Goal: Task Accomplishment & Management: Use online tool/utility

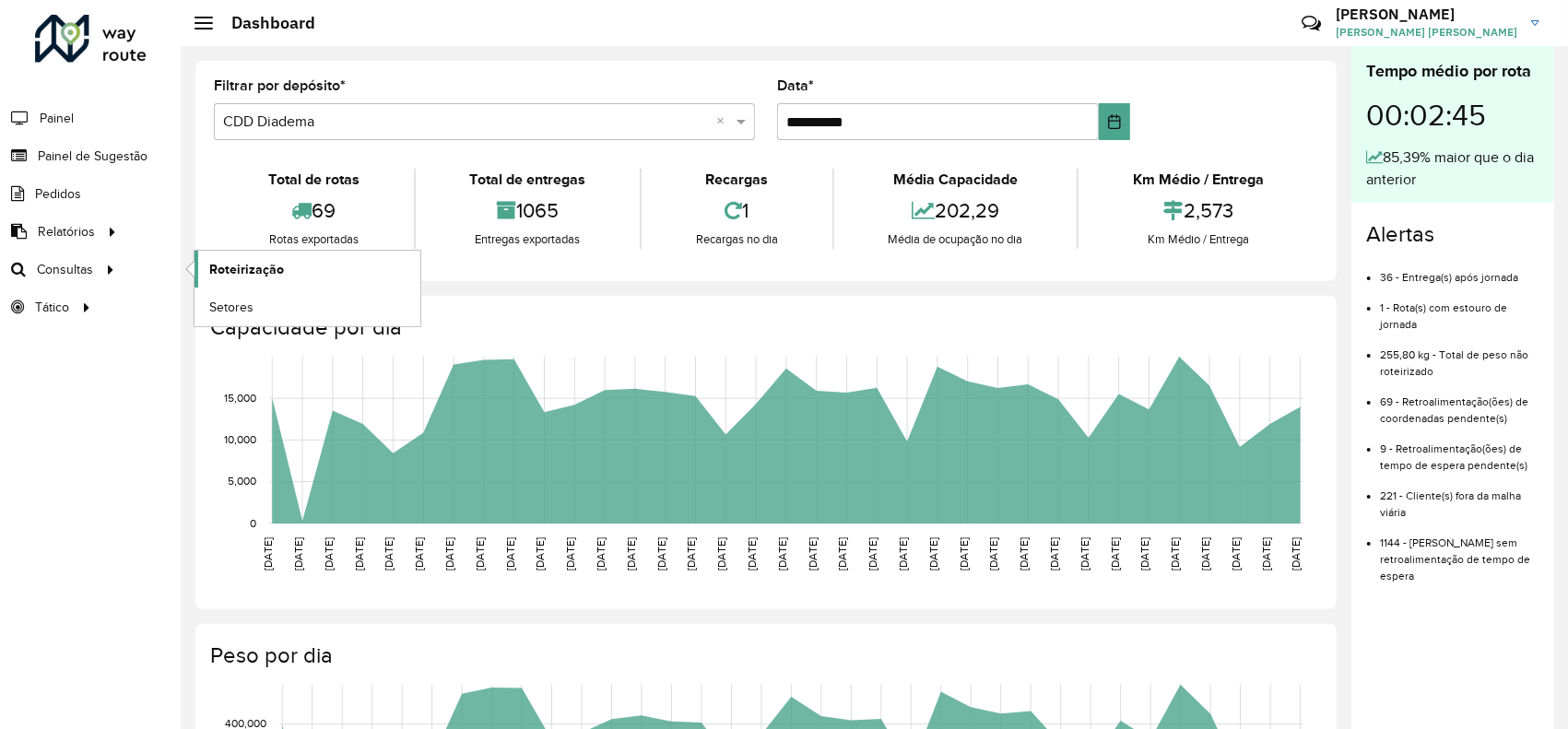
click at [228, 262] on span "Roteirização" at bounding box center [247, 269] width 75 height 19
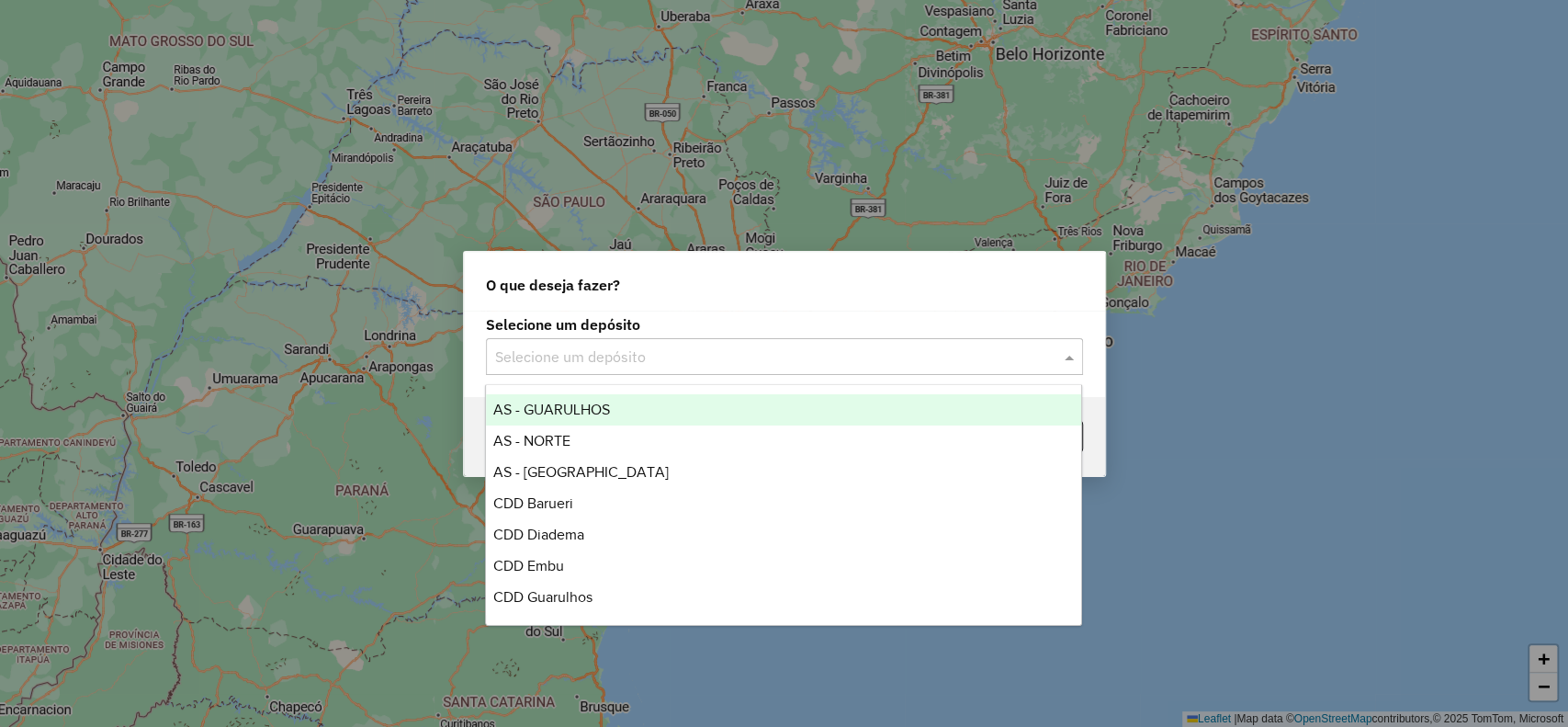
click at [704, 340] on div "Selecione um depósito" at bounding box center [785, 356] width 598 height 37
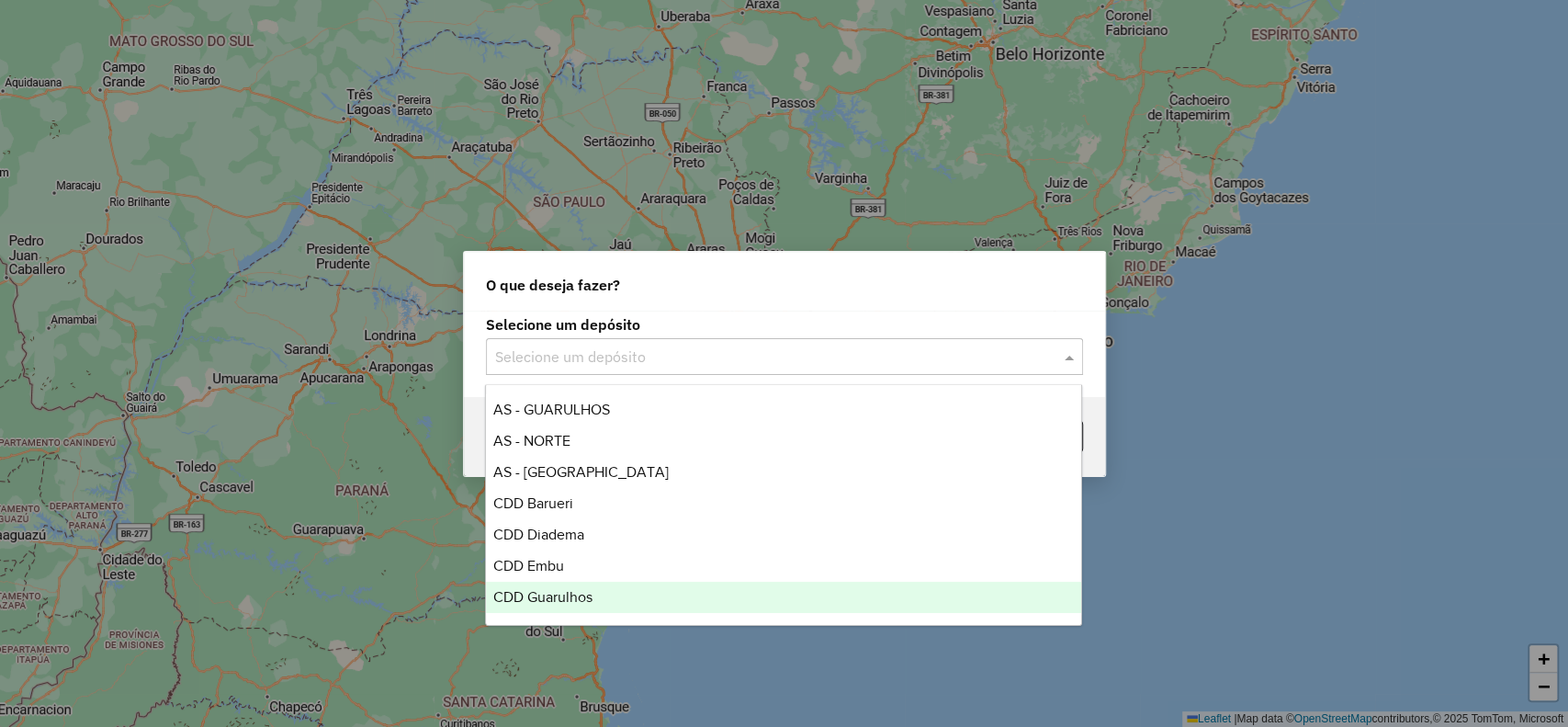
click at [634, 597] on div "CDD Guarulhos" at bounding box center [784, 597] width 596 height 31
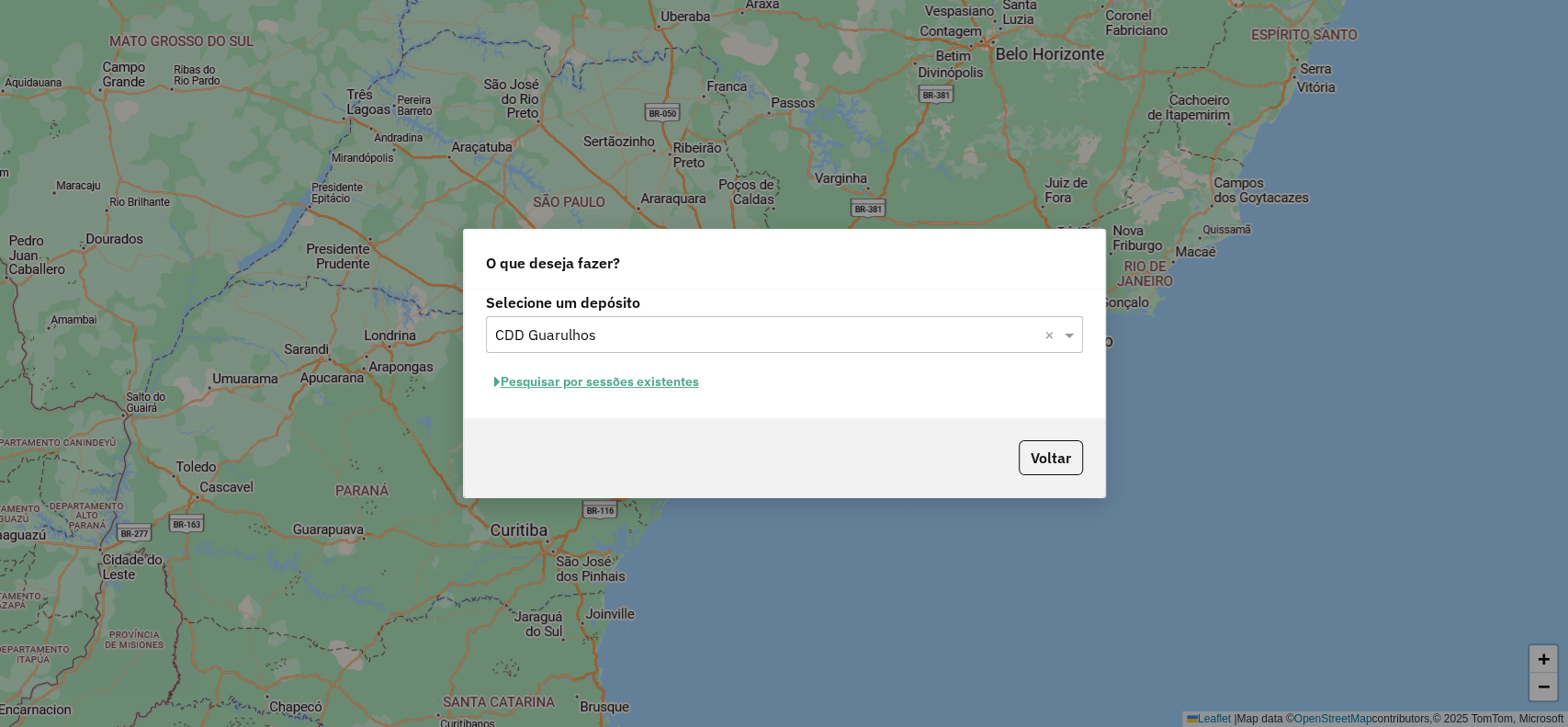
click at [642, 383] on button "Pesquisar por sessões existentes" at bounding box center [597, 382] width 221 height 28
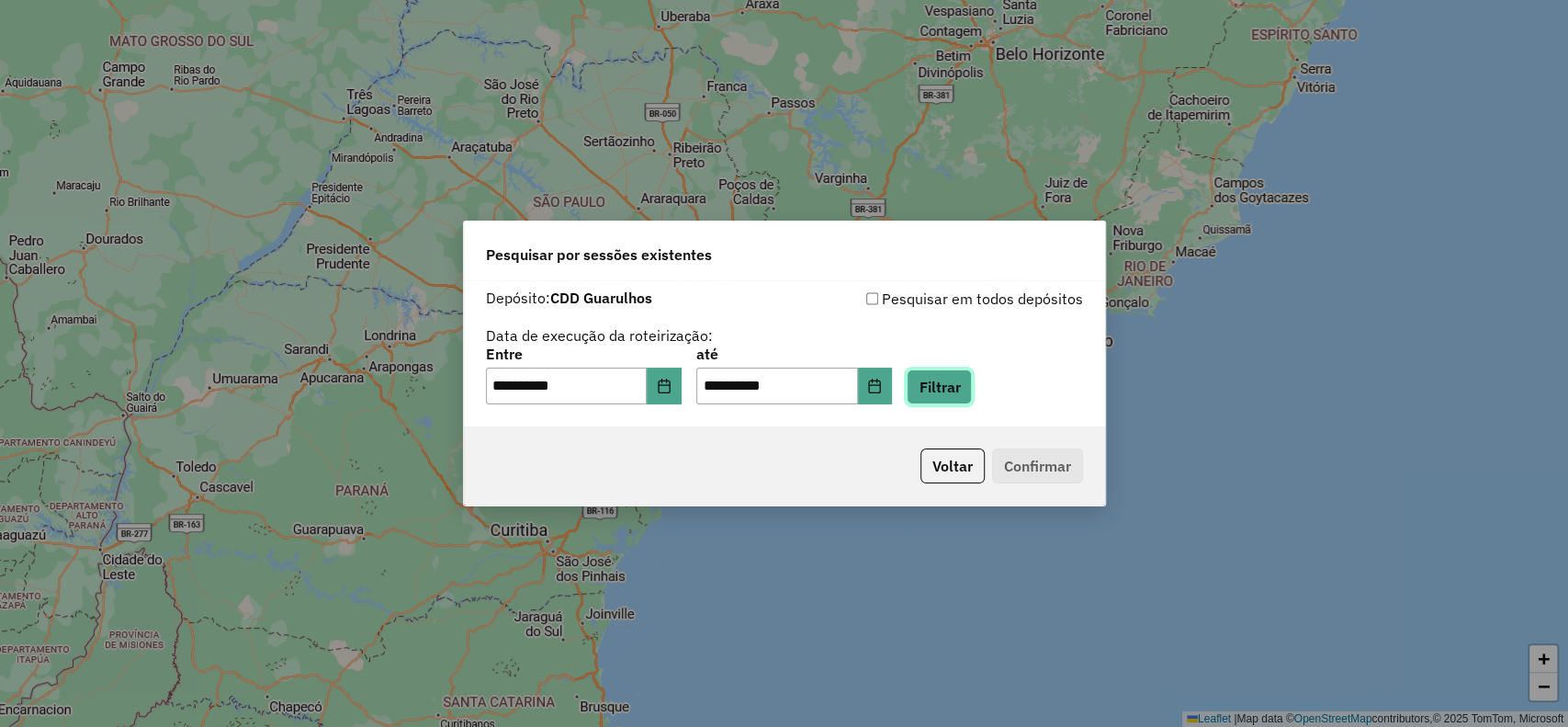
click at [972, 389] on button "Filtrar" at bounding box center [939, 387] width 65 height 35
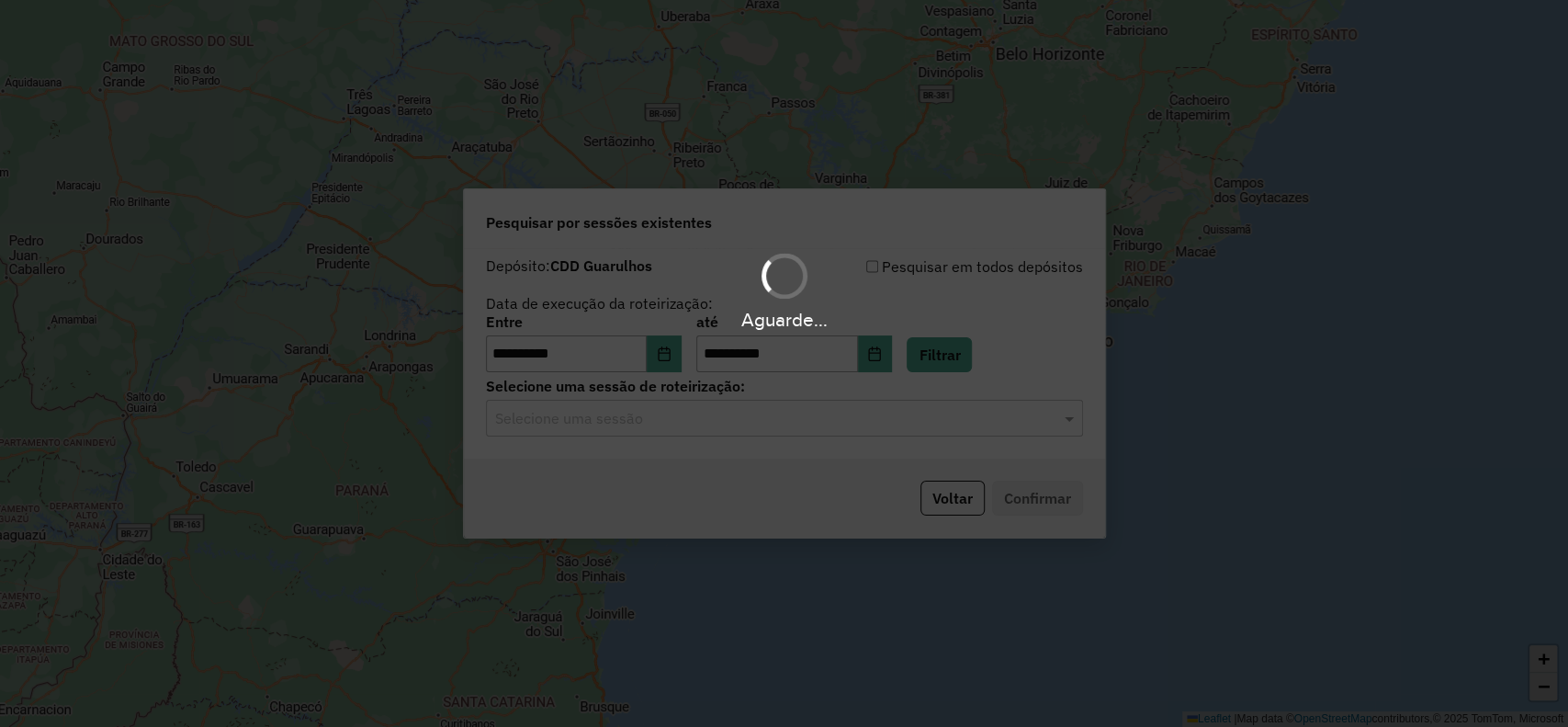
click at [667, 419] on hb-app "**********" at bounding box center [784, 363] width 1568 height 727
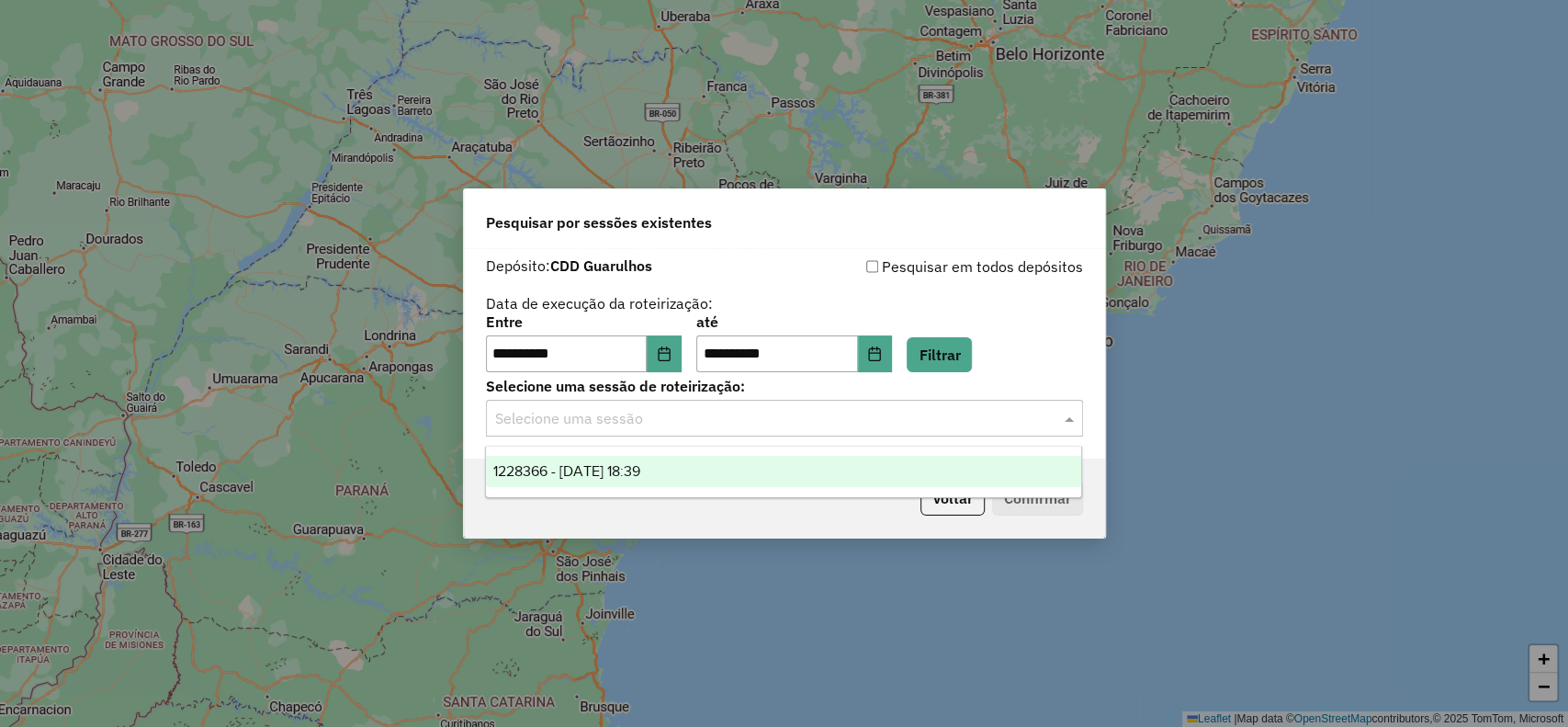
click at [673, 423] on input "text" at bounding box center [766, 418] width 542 height 22
drag, startPoint x: 673, startPoint y: 470, endPoint x: 727, endPoint y: 478, distance: 54.6
click at [640, 470] on span "1228366 - [DATE] 18:39" at bounding box center [566, 471] width 147 height 16
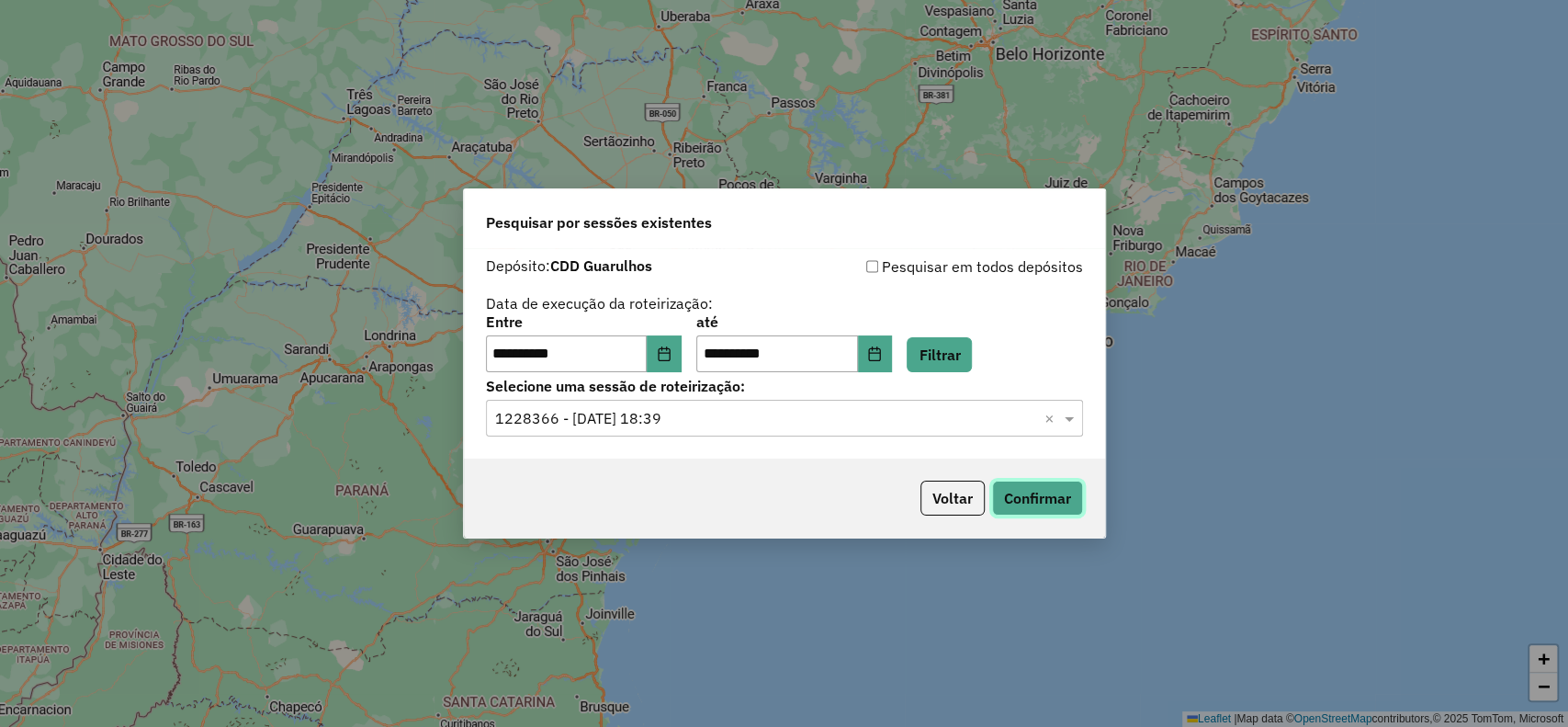
click at [1007, 493] on button "Confirmar" at bounding box center [1037, 497] width 91 height 35
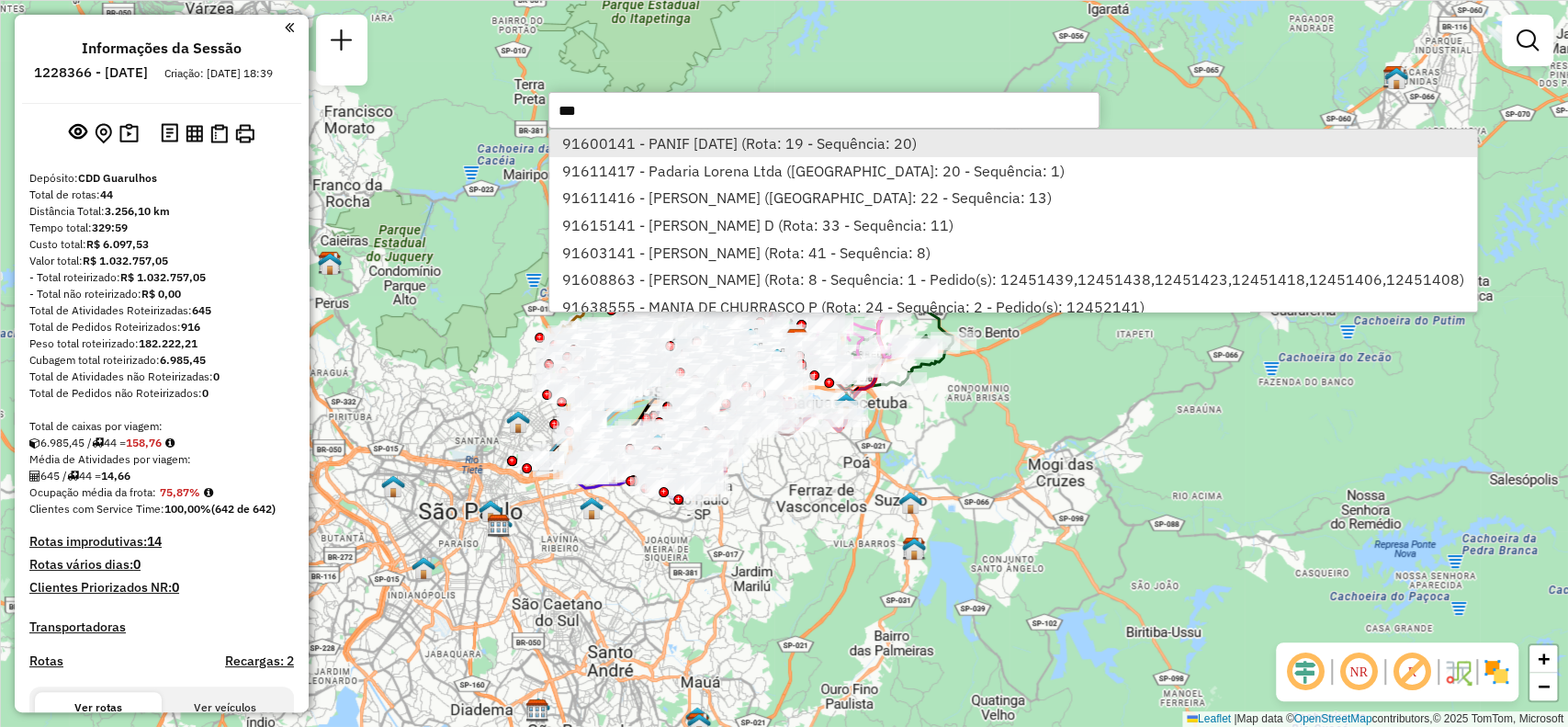
type input "***"
click at [710, 144] on li "91600141 - PANIF [DATE] (Rota: 19 - Sequência: 20)" at bounding box center [1013, 143] width 927 height 27
select select "**********"
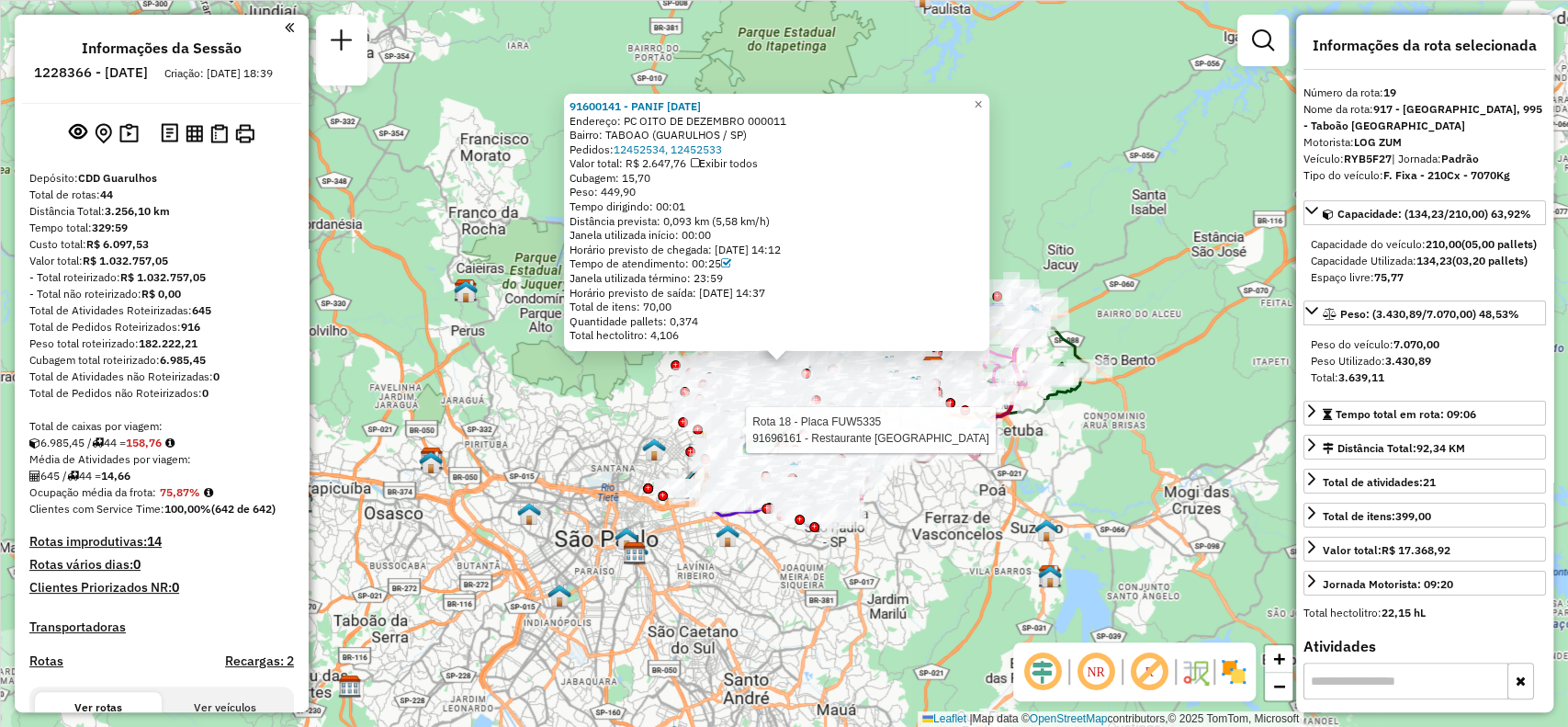
scroll to position [2925, 0]
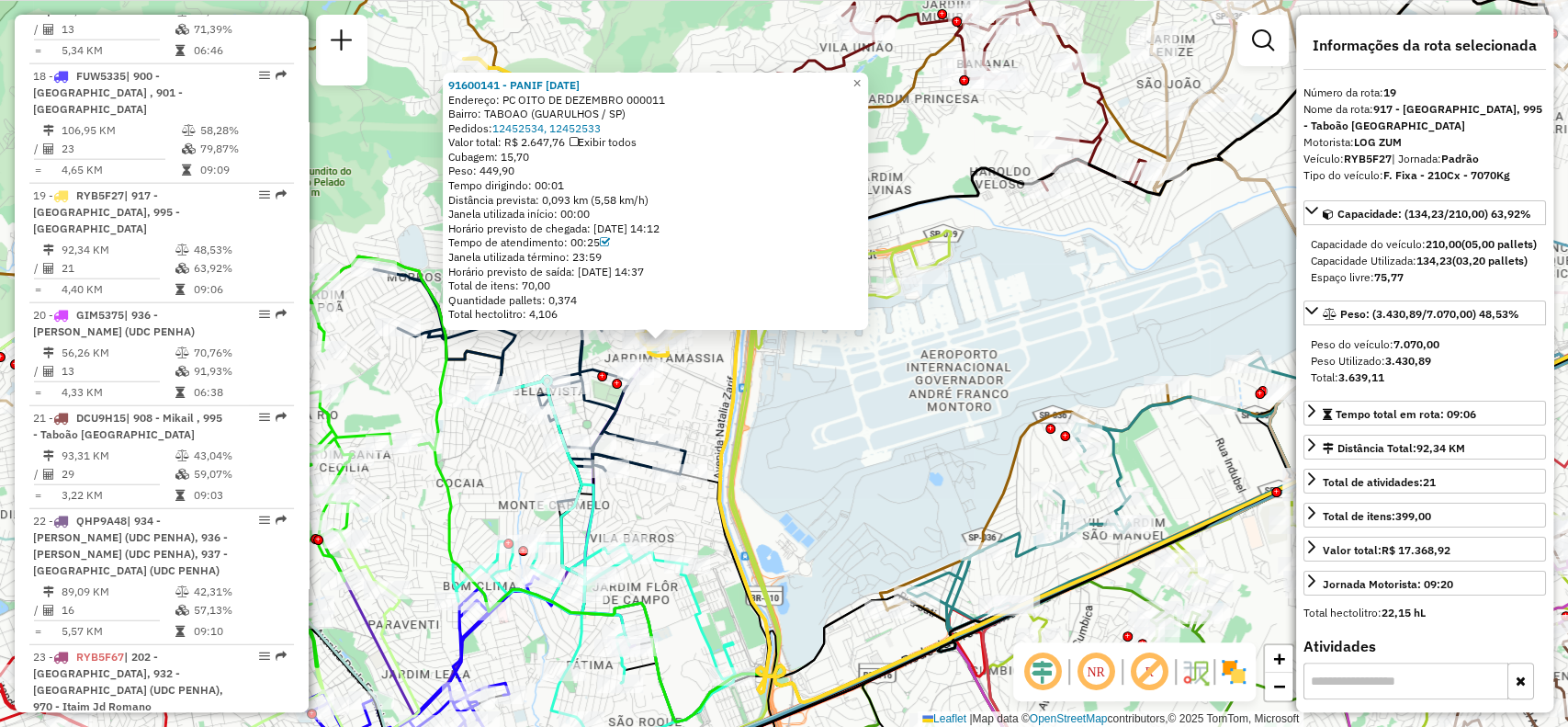
click at [1149, 671] on em at bounding box center [1149, 671] width 44 height 44
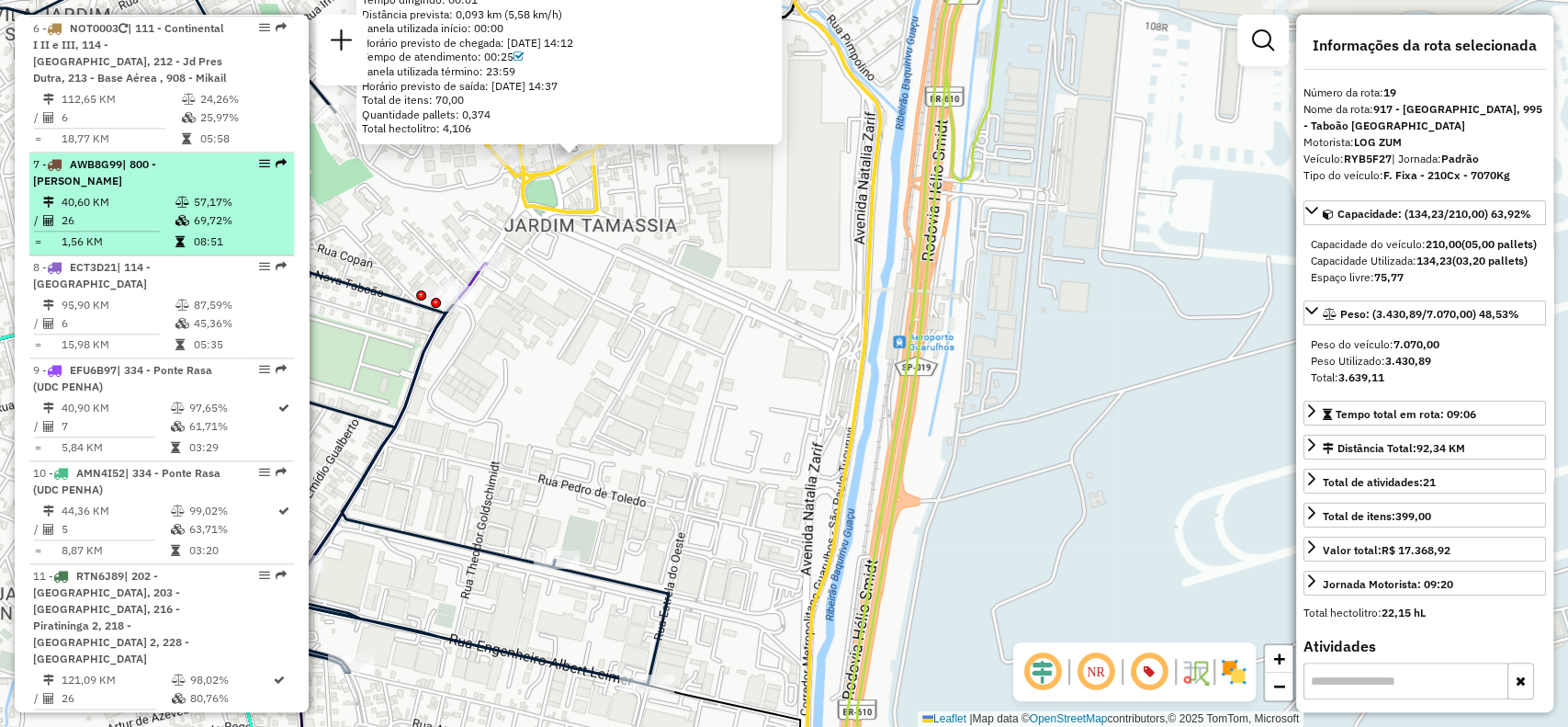
scroll to position [1334, 0]
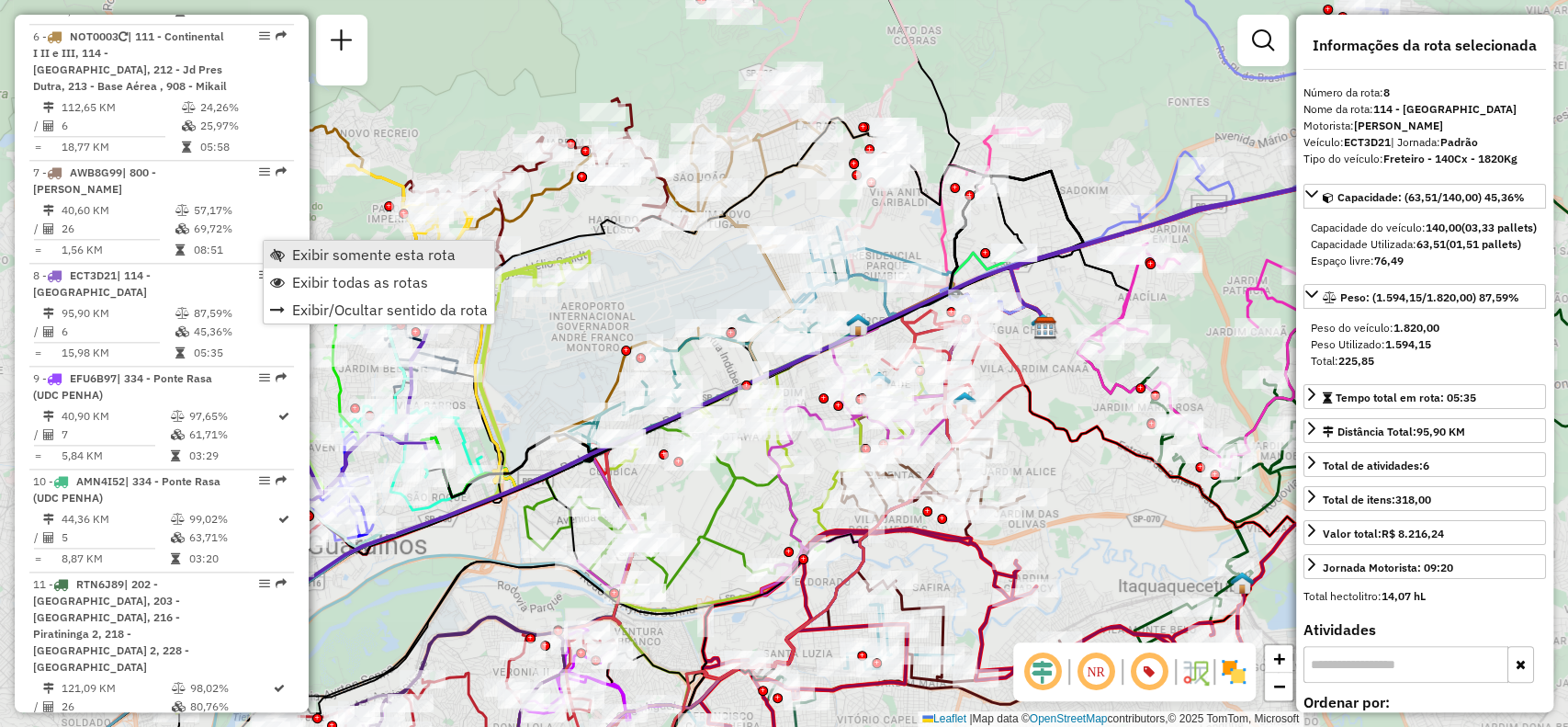
click at [344, 256] on span "Exibir somente esta rota" at bounding box center [374, 254] width 164 height 15
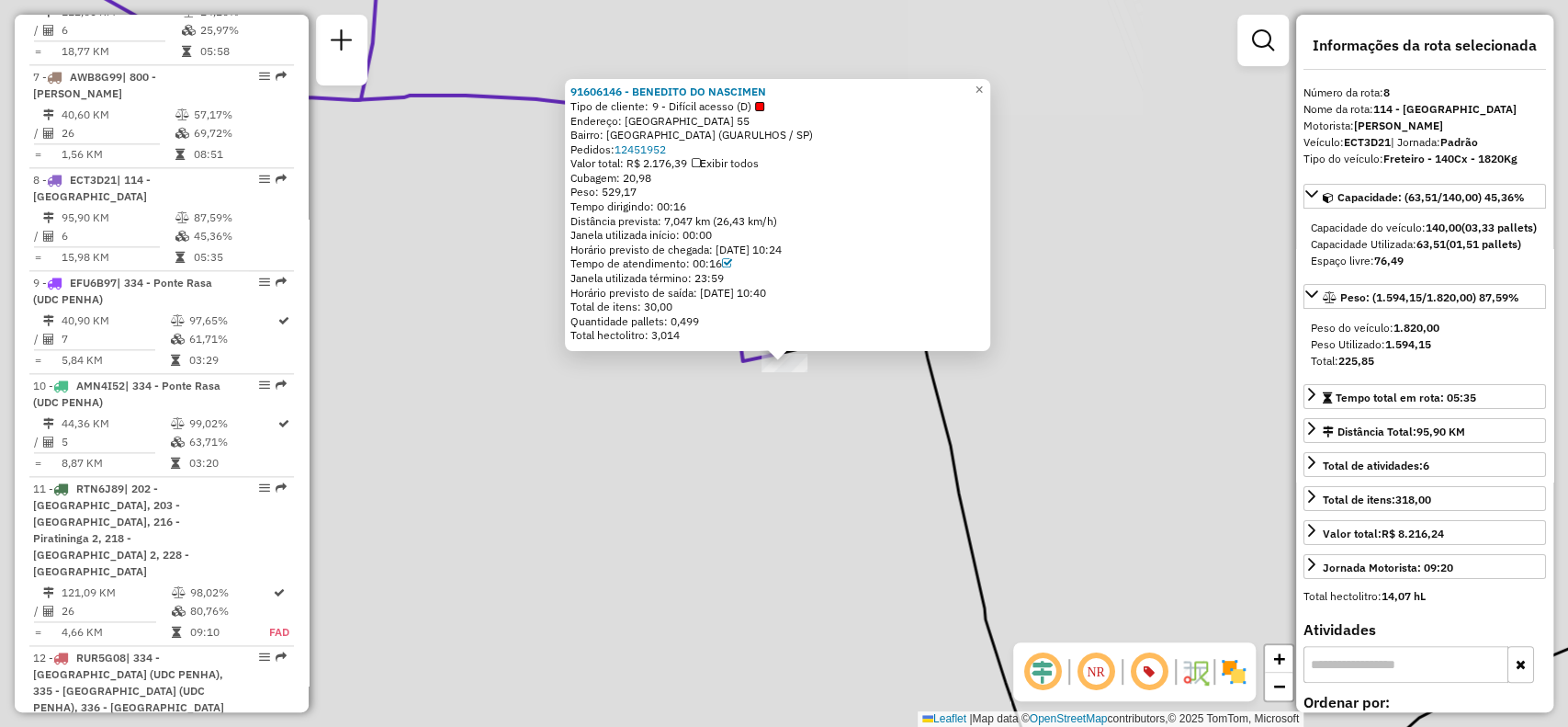
scroll to position [1549, 0]
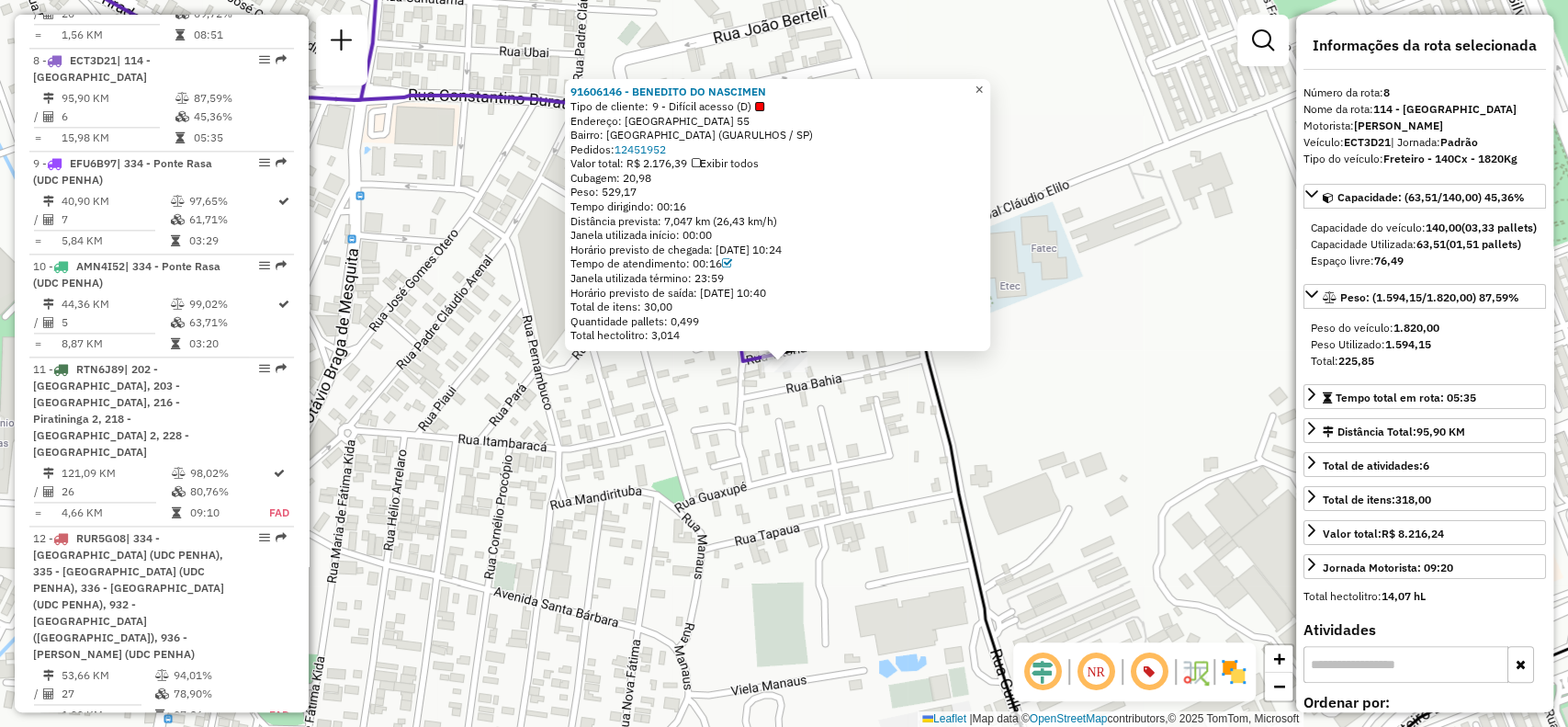
click at [984, 84] on span "×" at bounding box center [979, 89] width 9 height 16
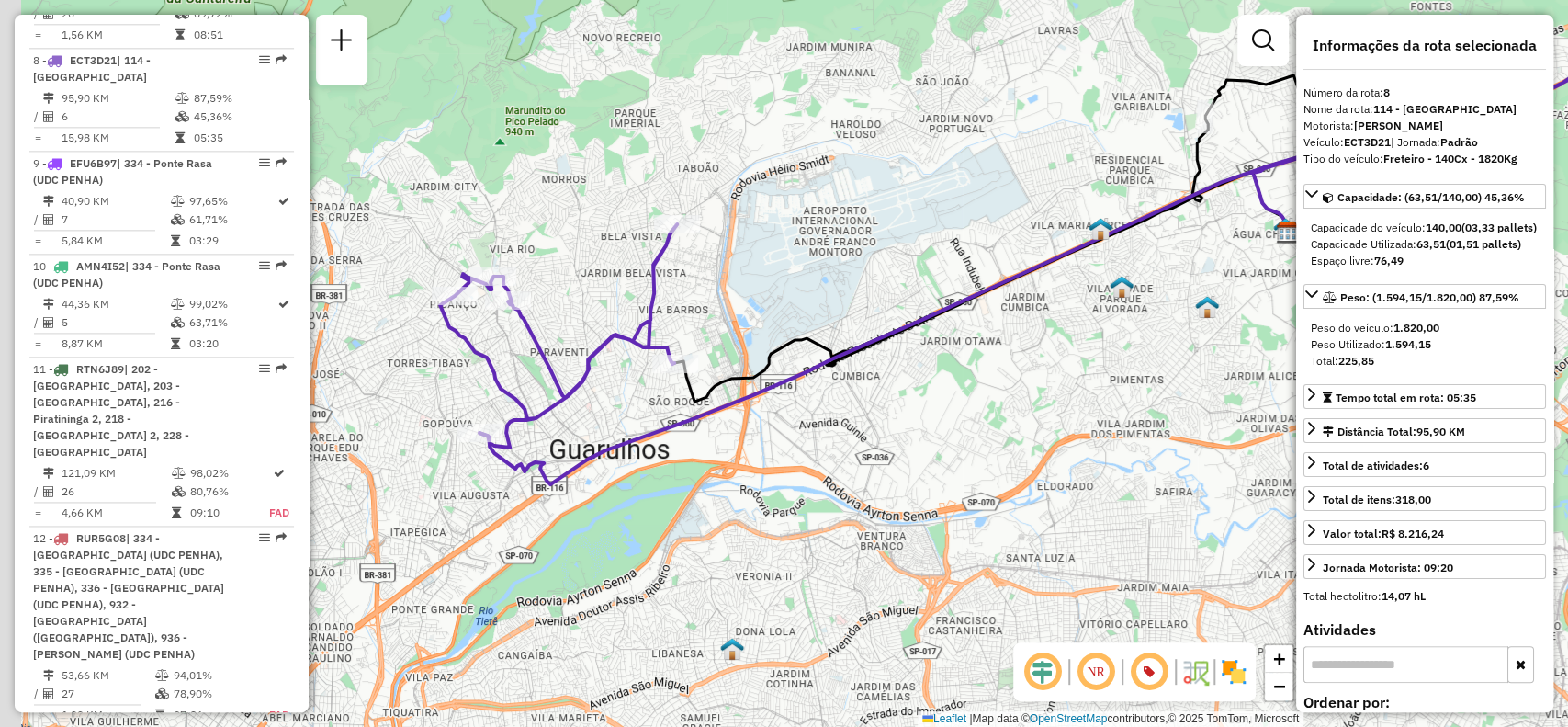
drag, startPoint x: 516, startPoint y: 375, endPoint x: 676, endPoint y: 321, distance: 168.9
click at [643, 393] on div "Janela de atendimento Grade de atendimento Capacidade Transportadoras Veículos …" at bounding box center [784, 363] width 1568 height 727
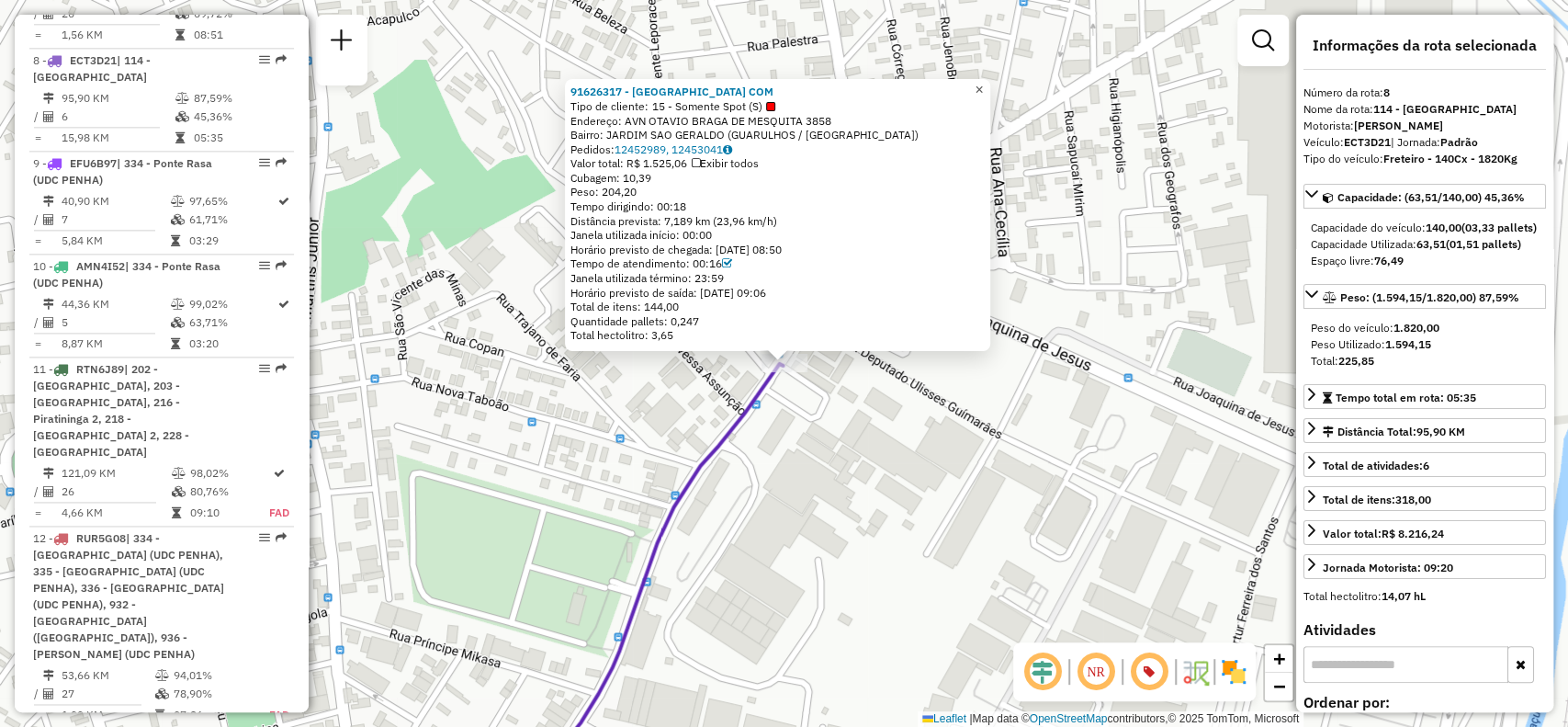
click at [984, 88] on span "×" at bounding box center [979, 89] width 9 height 16
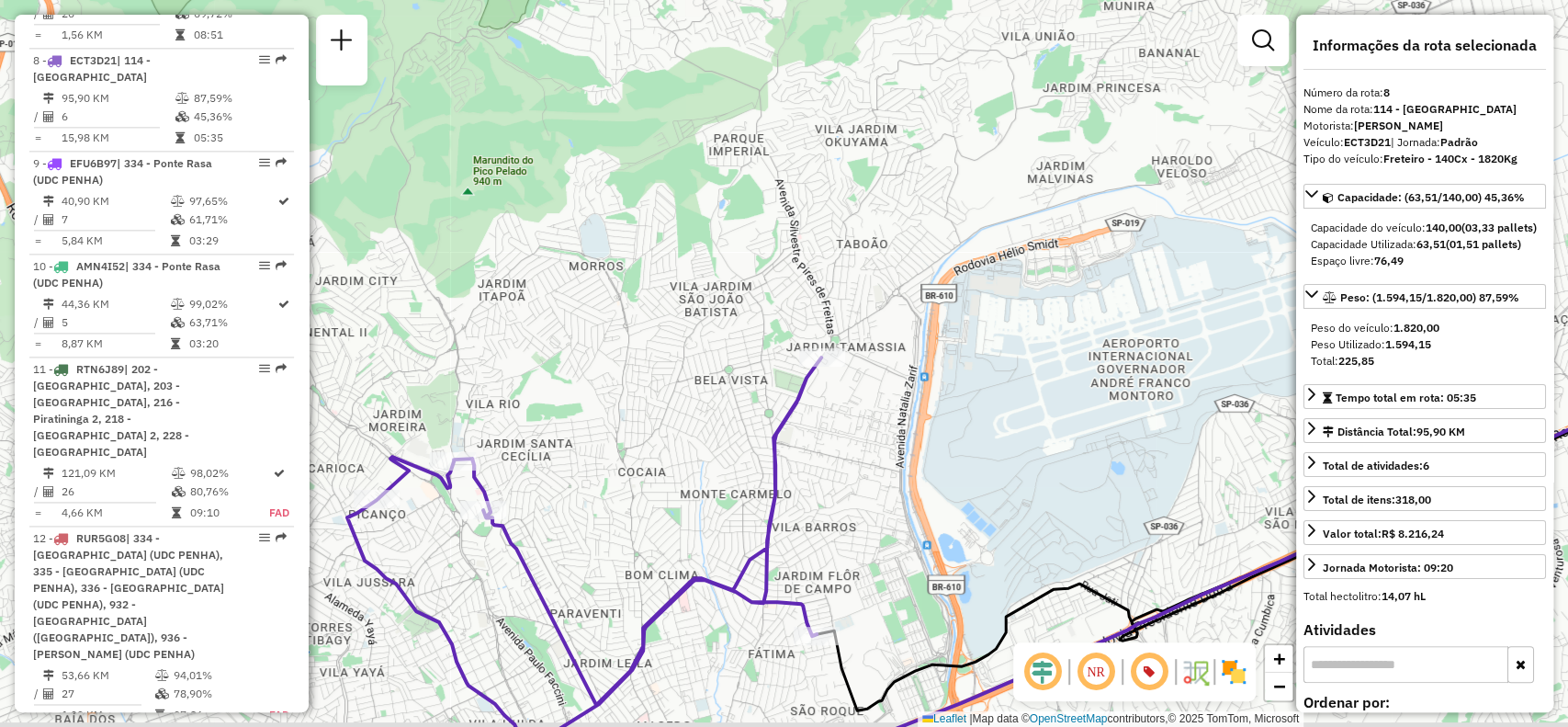
drag, startPoint x: 628, startPoint y: 378, endPoint x: 853, endPoint y: 251, distance: 258.4
click at [850, 251] on div "Janela de atendimento Grade de atendimento Capacidade Transportadoras Veículos …" at bounding box center [784, 363] width 1568 height 727
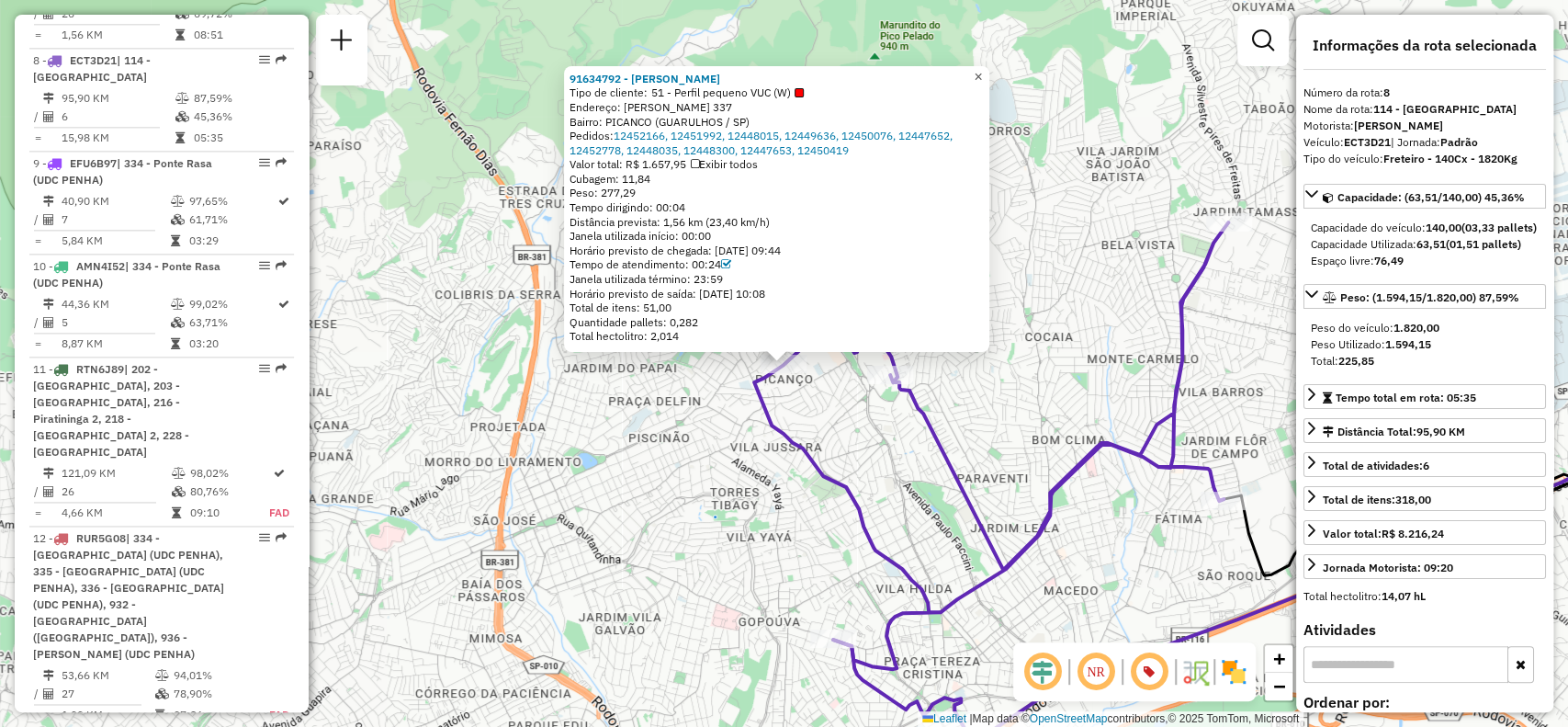
click at [983, 75] on span "×" at bounding box center [978, 77] width 9 height 16
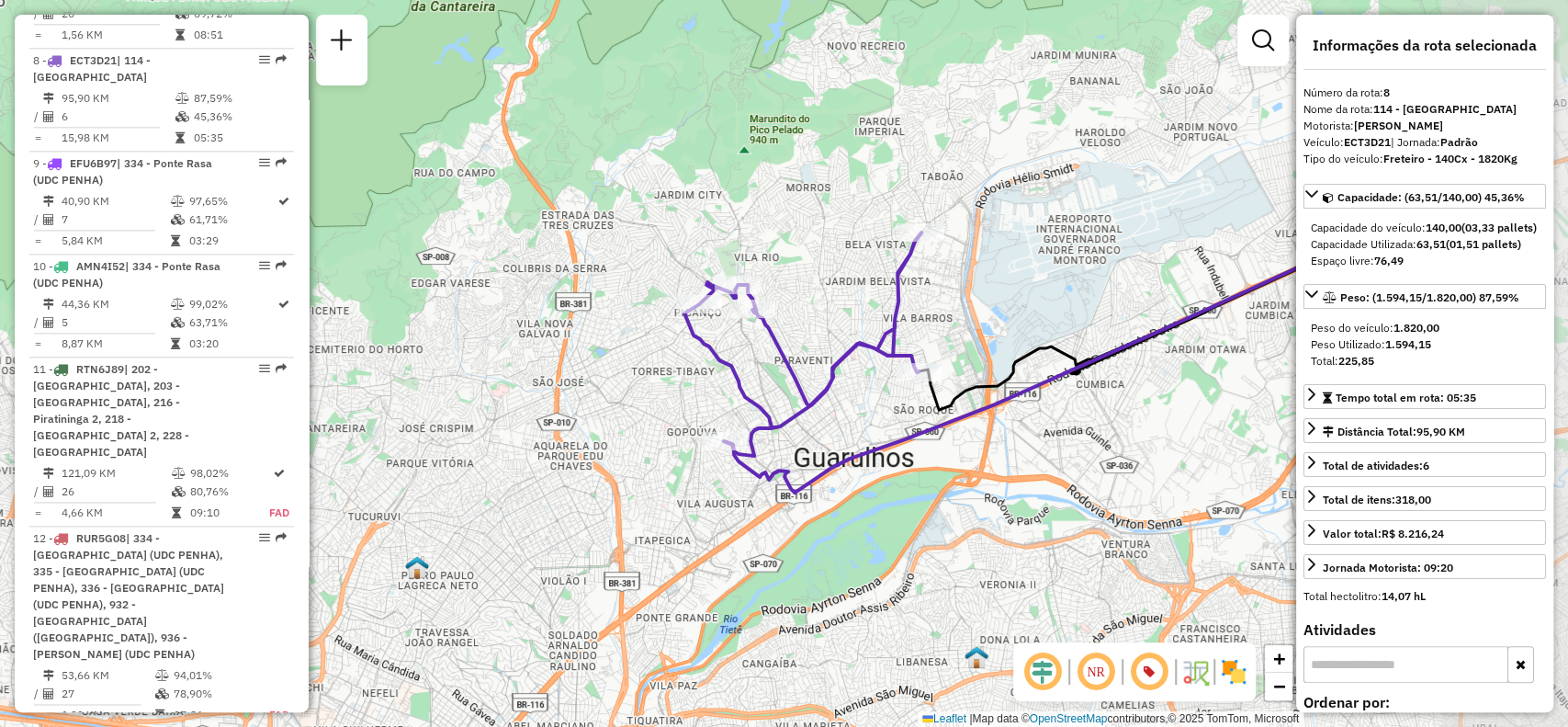
drag, startPoint x: 1175, startPoint y: 374, endPoint x: 982, endPoint y: 300, distance: 206.7
click at [982, 300] on div "Janela de atendimento Grade de atendimento Capacidade Transportadoras Veículos …" at bounding box center [784, 363] width 1568 height 727
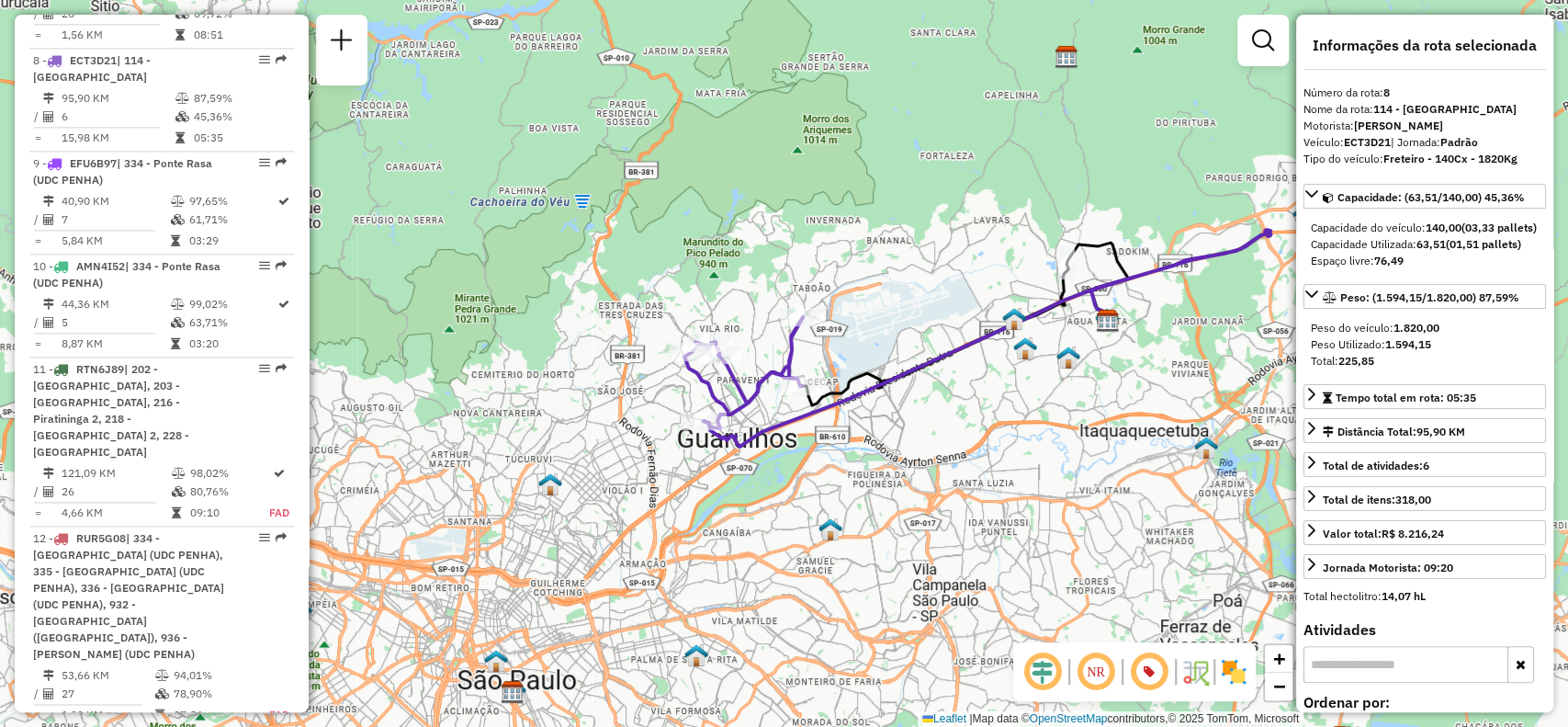
drag, startPoint x: 1140, startPoint y: 483, endPoint x: 976, endPoint y: 452, distance: 166.9
click at [976, 452] on div "Janela de atendimento Grade de atendimento Capacidade Transportadoras Veículos …" at bounding box center [784, 363] width 1568 height 727
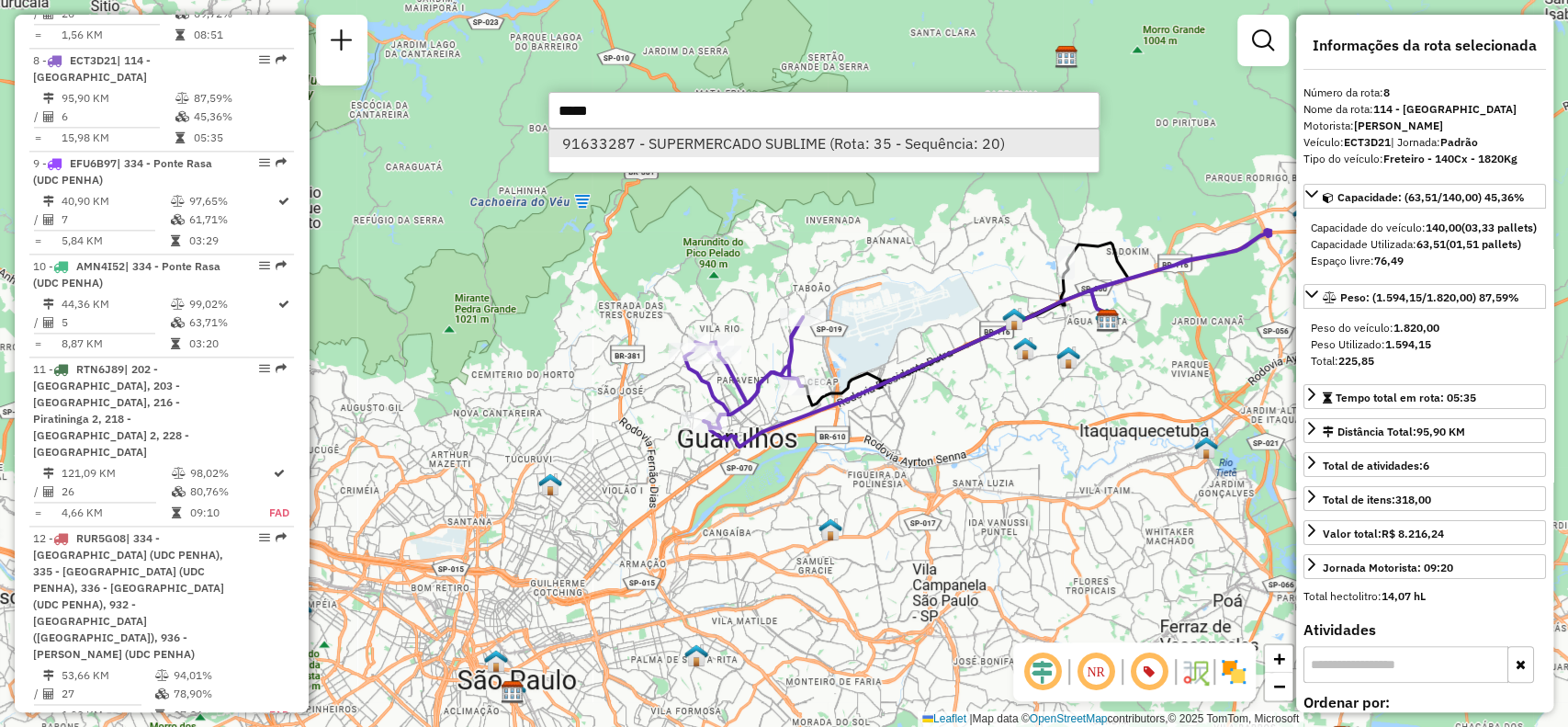
type input "*****"
click at [861, 150] on li "91633287 - SUPERMERCADO SUBLIME (Rota: 35 - Sequência: 20)" at bounding box center [824, 143] width 549 height 27
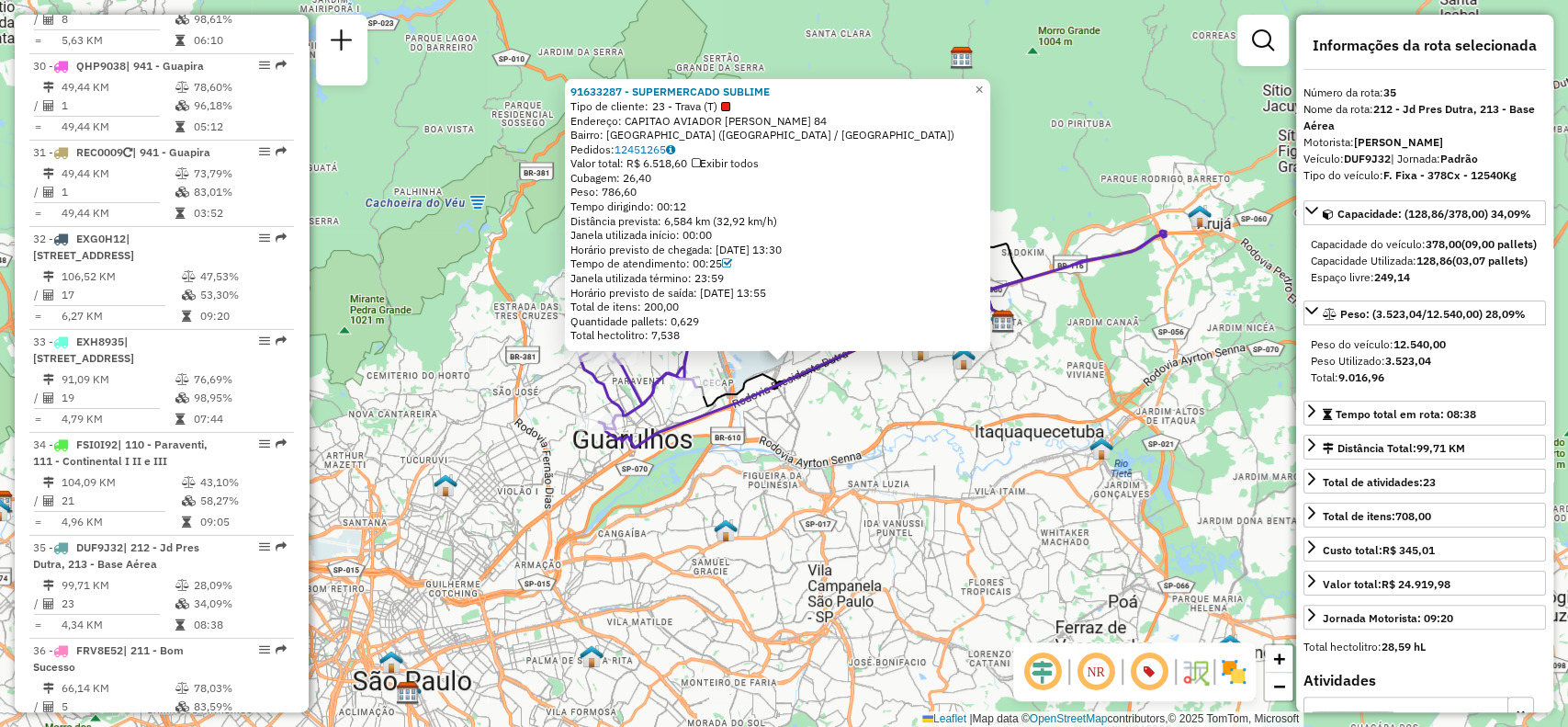
scroll to position [4719, 0]
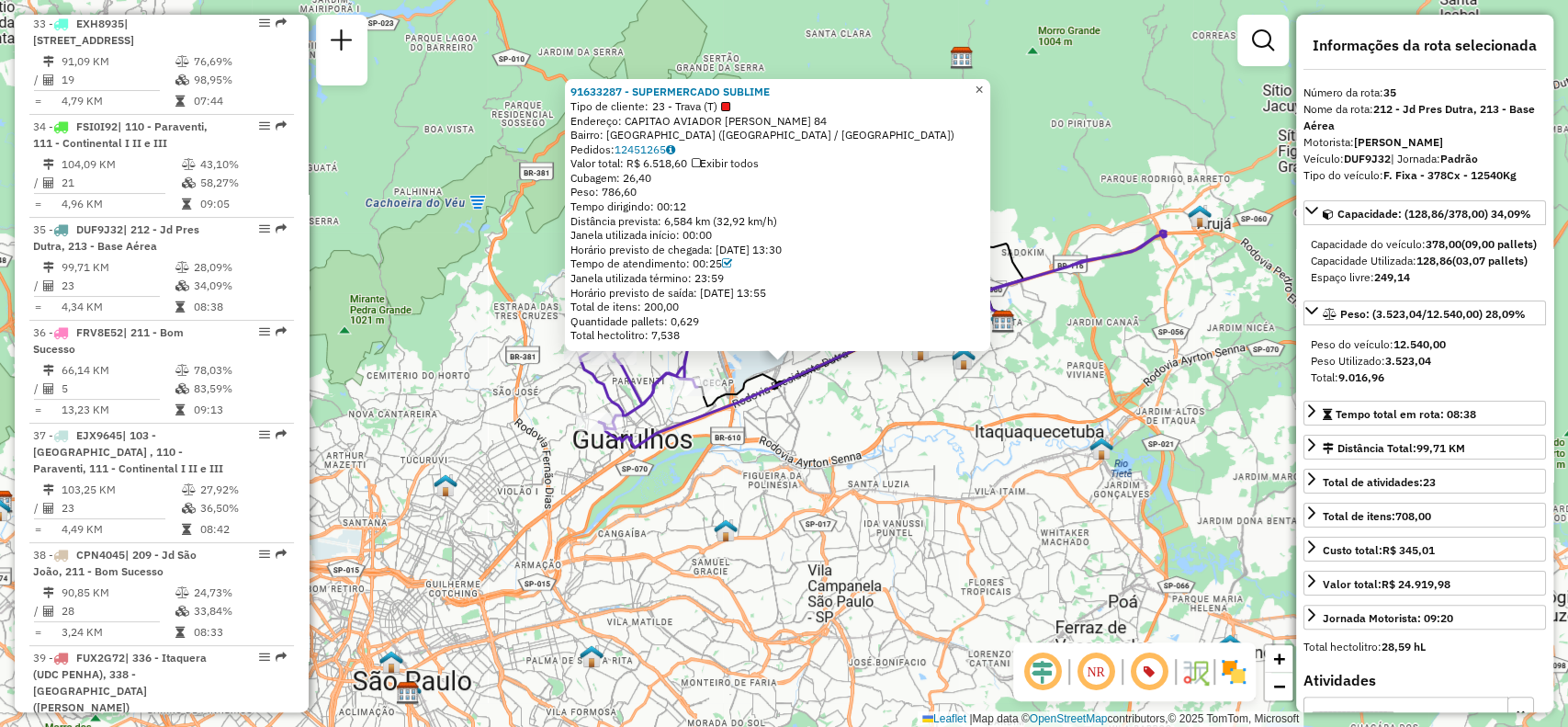
drag, startPoint x: 990, startPoint y: 80, endPoint x: 991, endPoint y: 113, distance: 33.0
click at [984, 81] on span "×" at bounding box center [979, 89] width 9 height 16
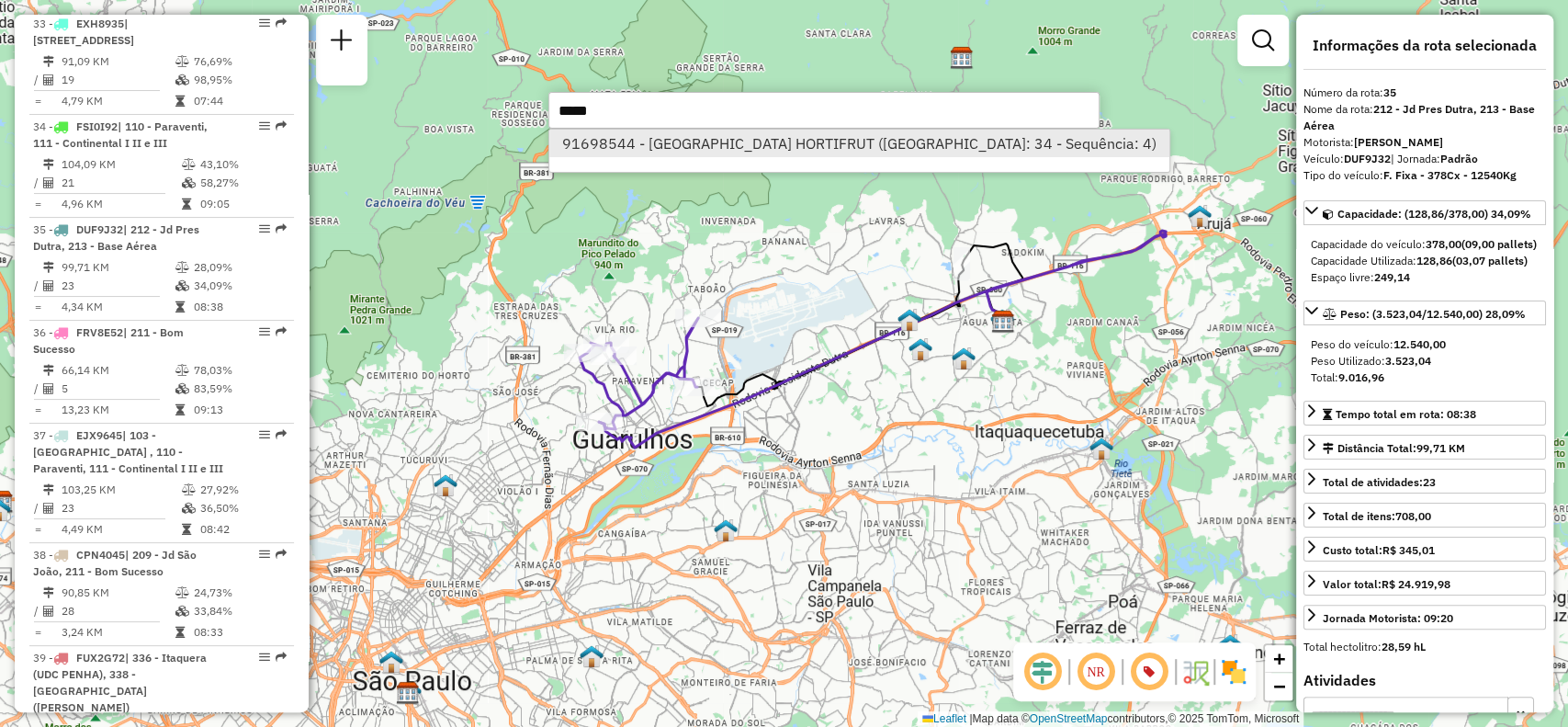
type input "*****"
click at [888, 156] on div "91698544 - [GEOGRAPHIC_DATA] HORTIFRUT ([GEOGRAPHIC_DATA]: 34 - Sequência: 4)" at bounding box center [859, 150] width 621 height 44
click at [873, 141] on li "91698544 - [GEOGRAPHIC_DATA] HORTIFRUT ([GEOGRAPHIC_DATA]: 34 - Sequência: 4)" at bounding box center [859, 143] width 619 height 27
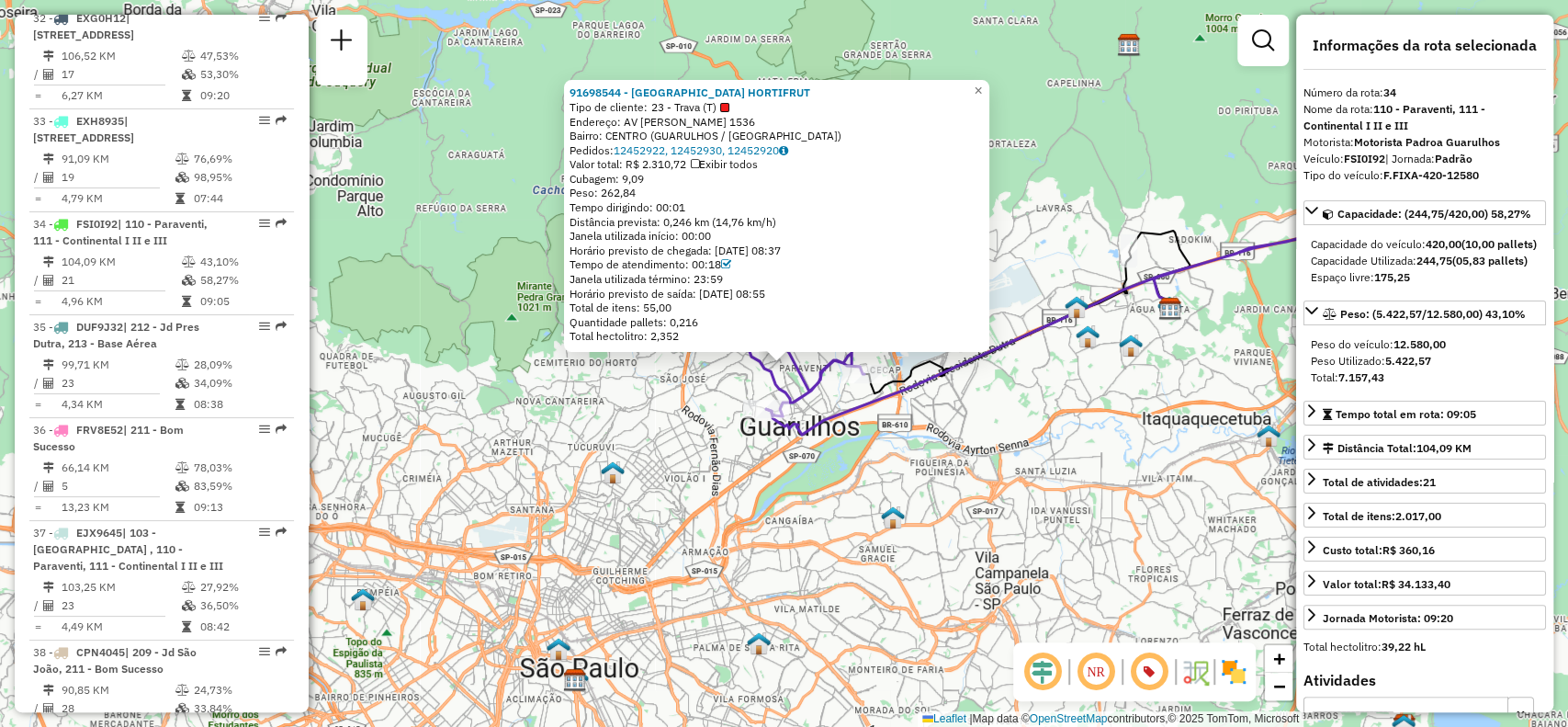
scroll to position [4616, 0]
click at [983, 85] on span "×" at bounding box center [978, 90] width 9 height 16
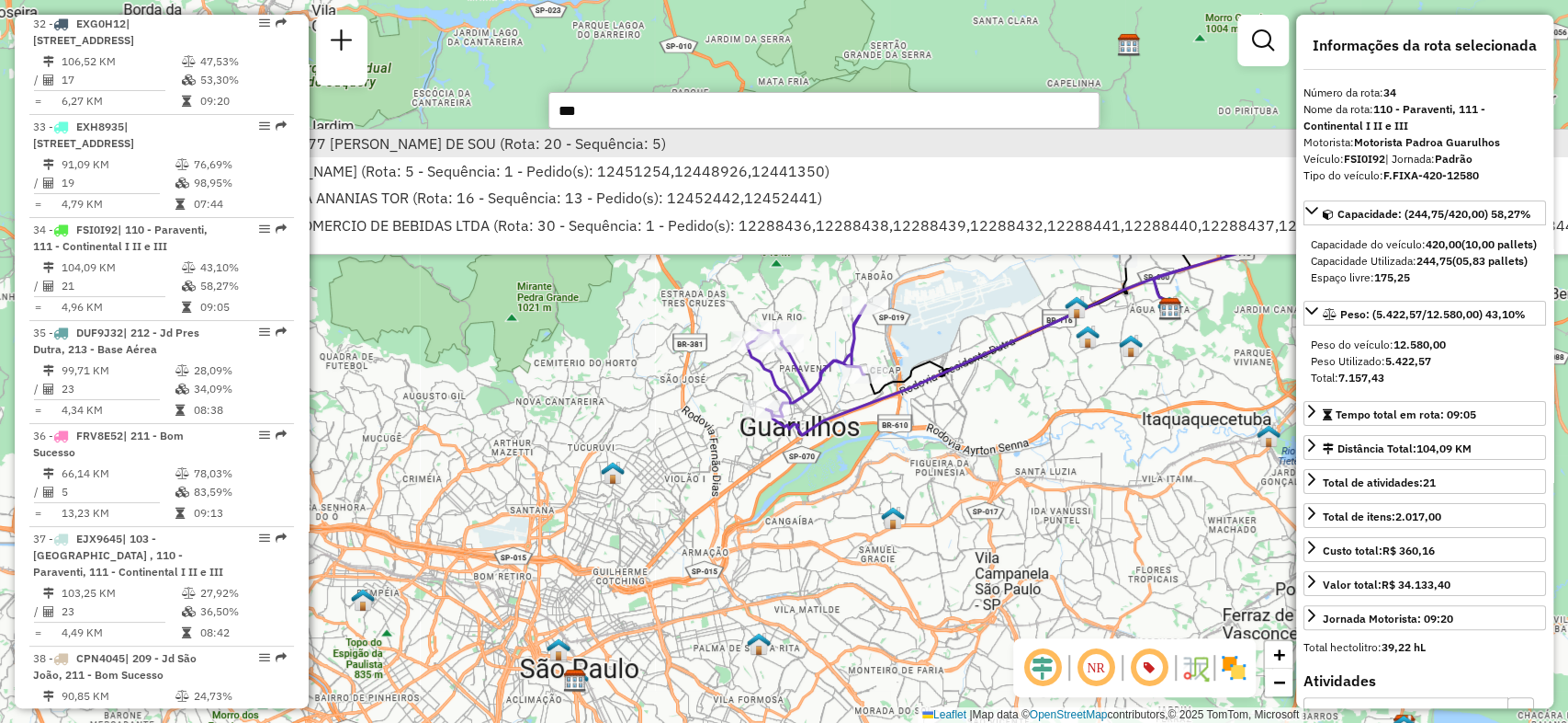
type input "***"
click at [667, 132] on li "91644157 - 57.245.377 [PERSON_NAME] DE SOU (Rota: 20 - Sequência: 5)" at bounding box center [873, 143] width 1455 height 27
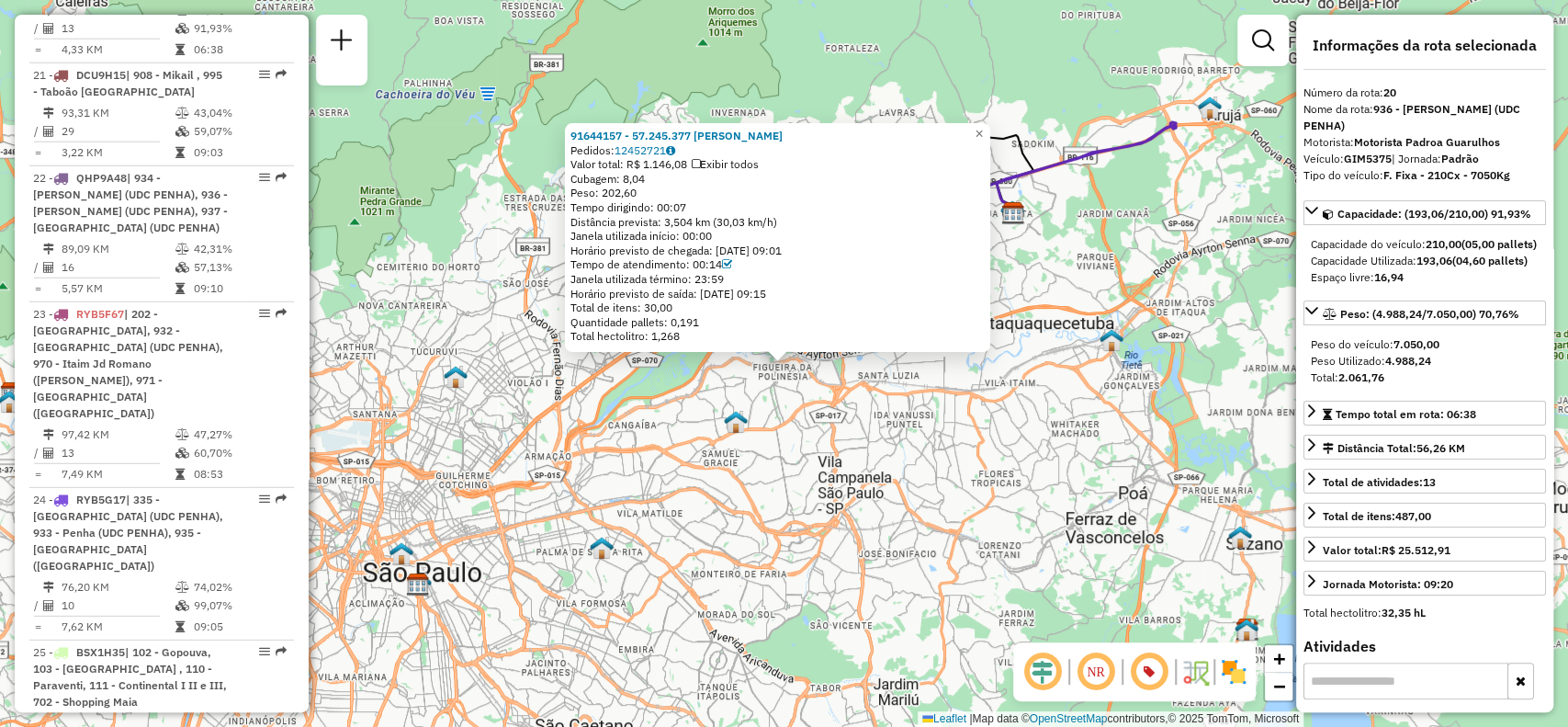
scroll to position [3028, 0]
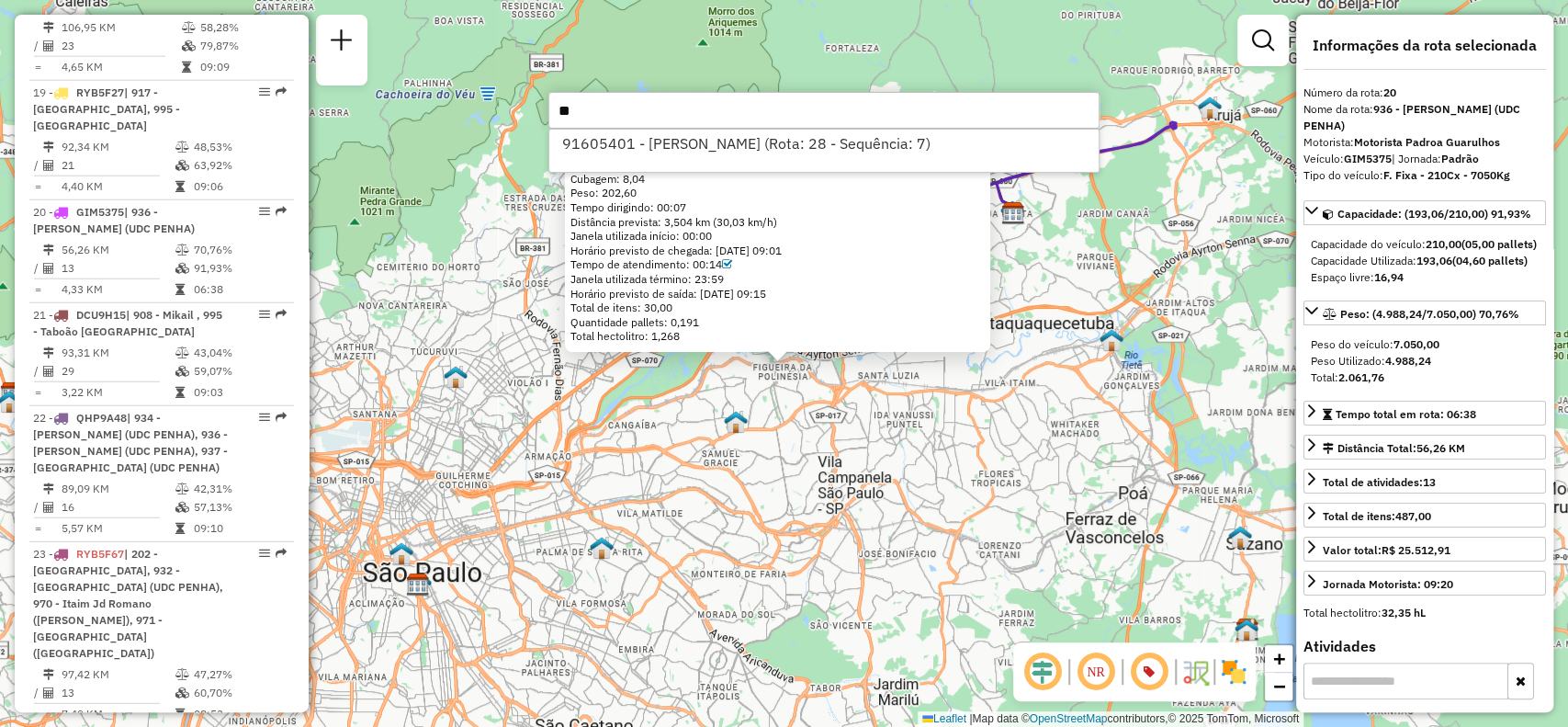
type input "*"
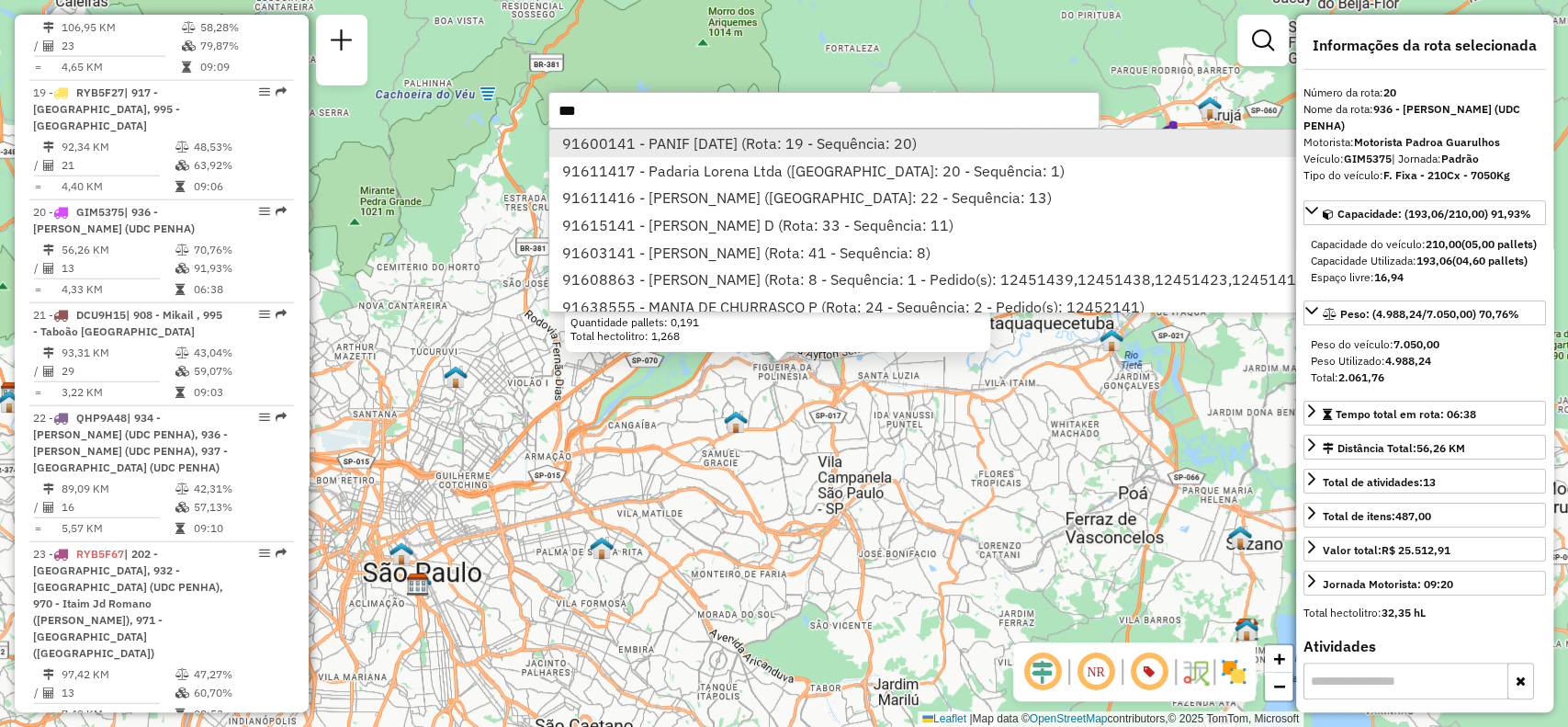
type input "***"
click at [747, 146] on li "91600141 - PANIF [DATE] (Rota: 19 - Sequência: 20)" at bounding box center [1013, 143] width 927 height 27
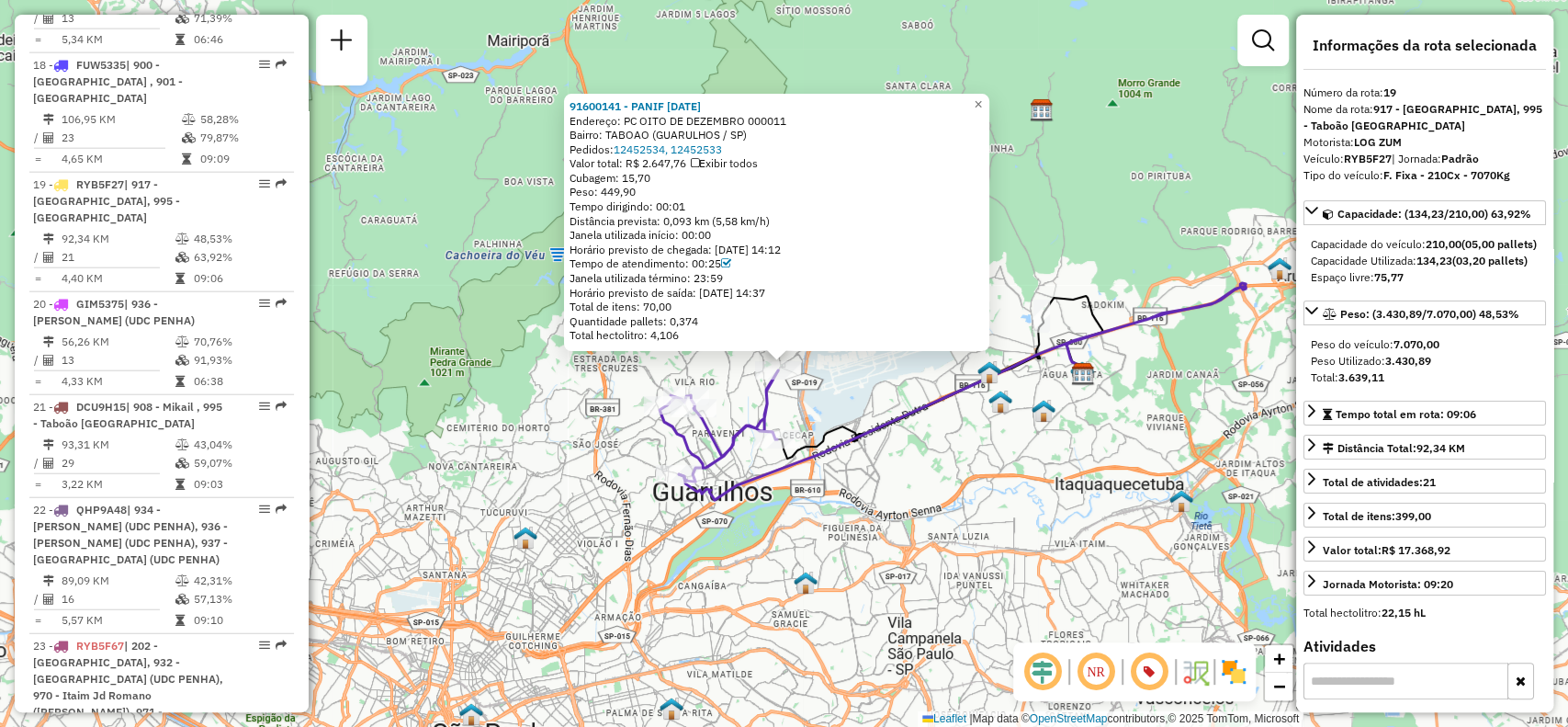
scroll to position [2925, 0]
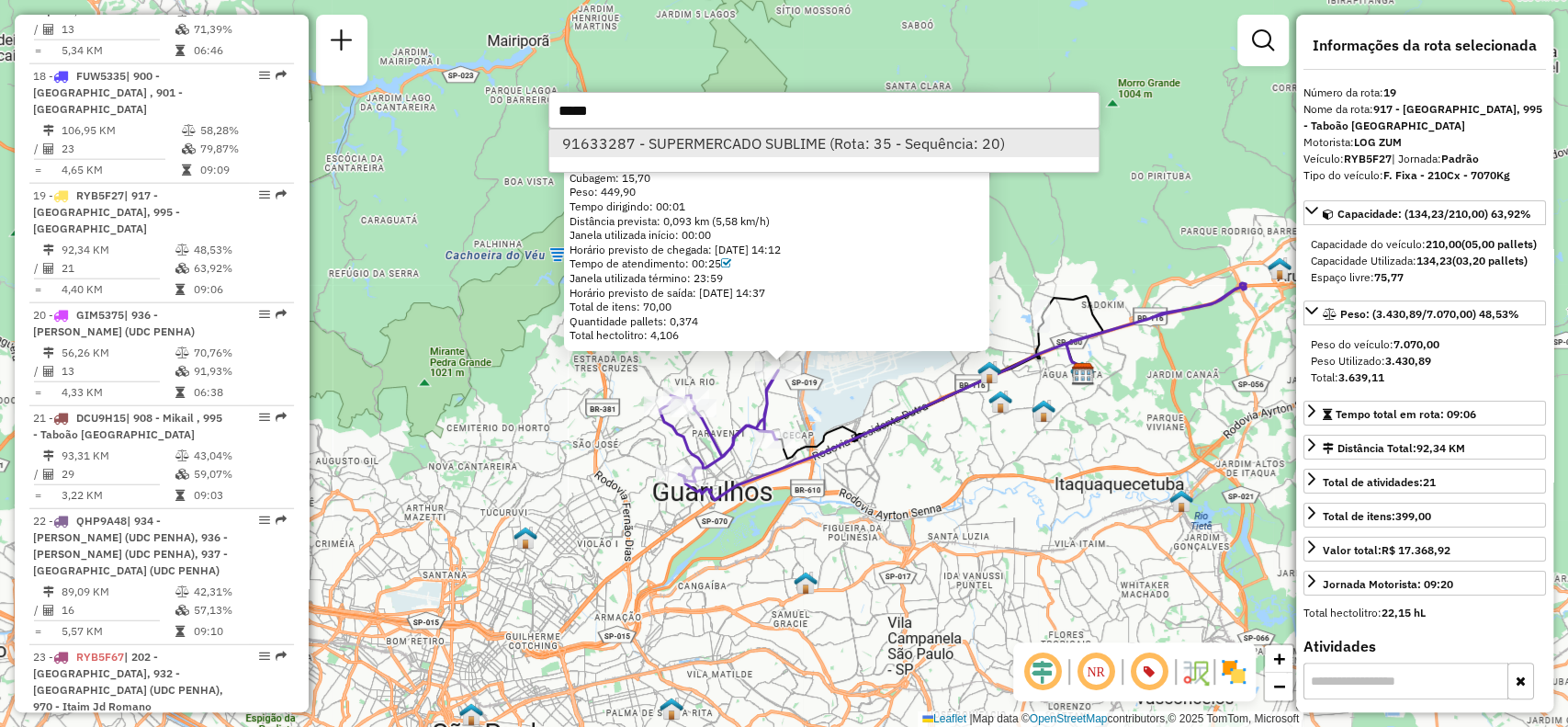
type input "*****"
click at [942, 137] on li "91633287 - SUPERMERCADO SUBLIME (Rota: 35 - Sequência: 20)" at bounding box center [824, 143] width 549 height 27
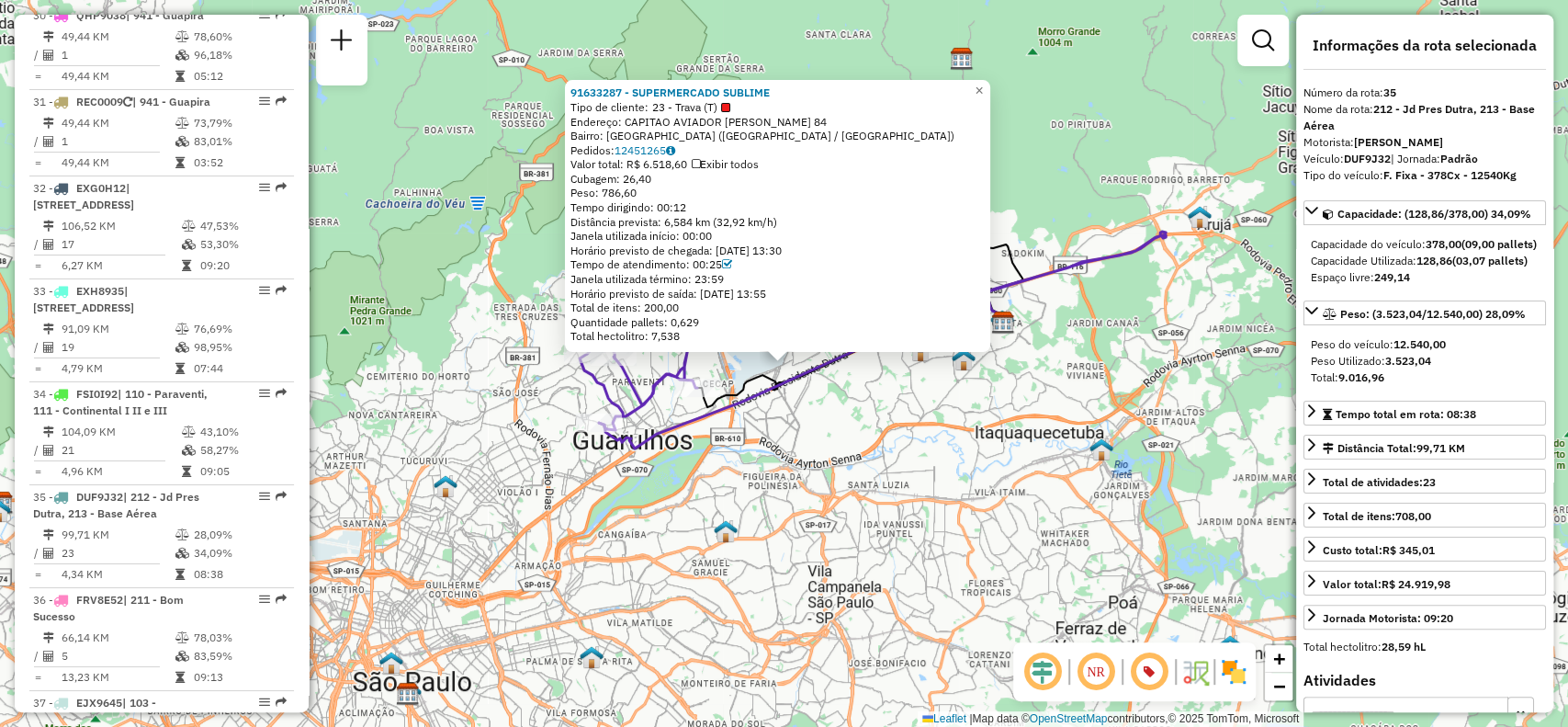
scroll to position [4719, 0]
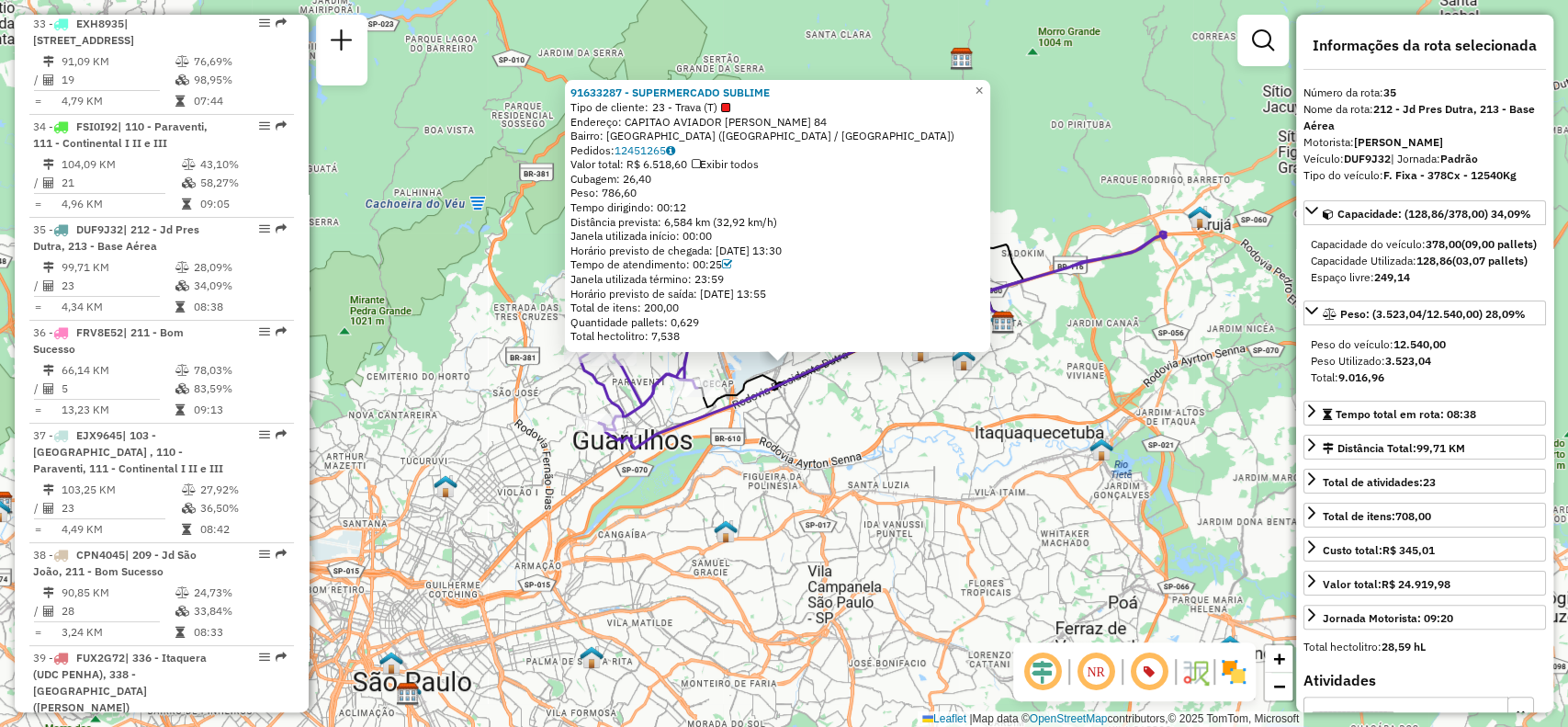
click at [683, 355] on icon at bounding box center [638, 374] width 118 height 112
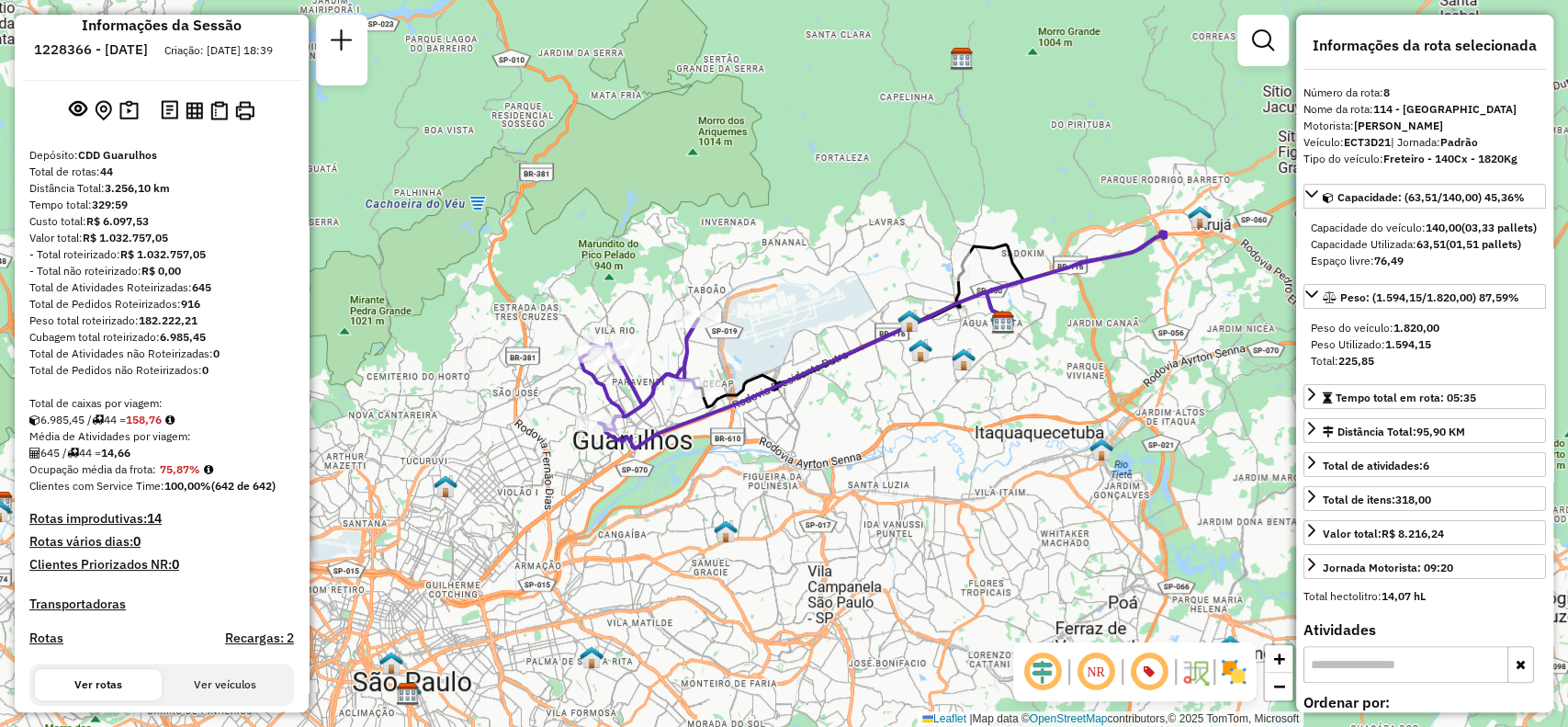
scroll to position [0, 0]
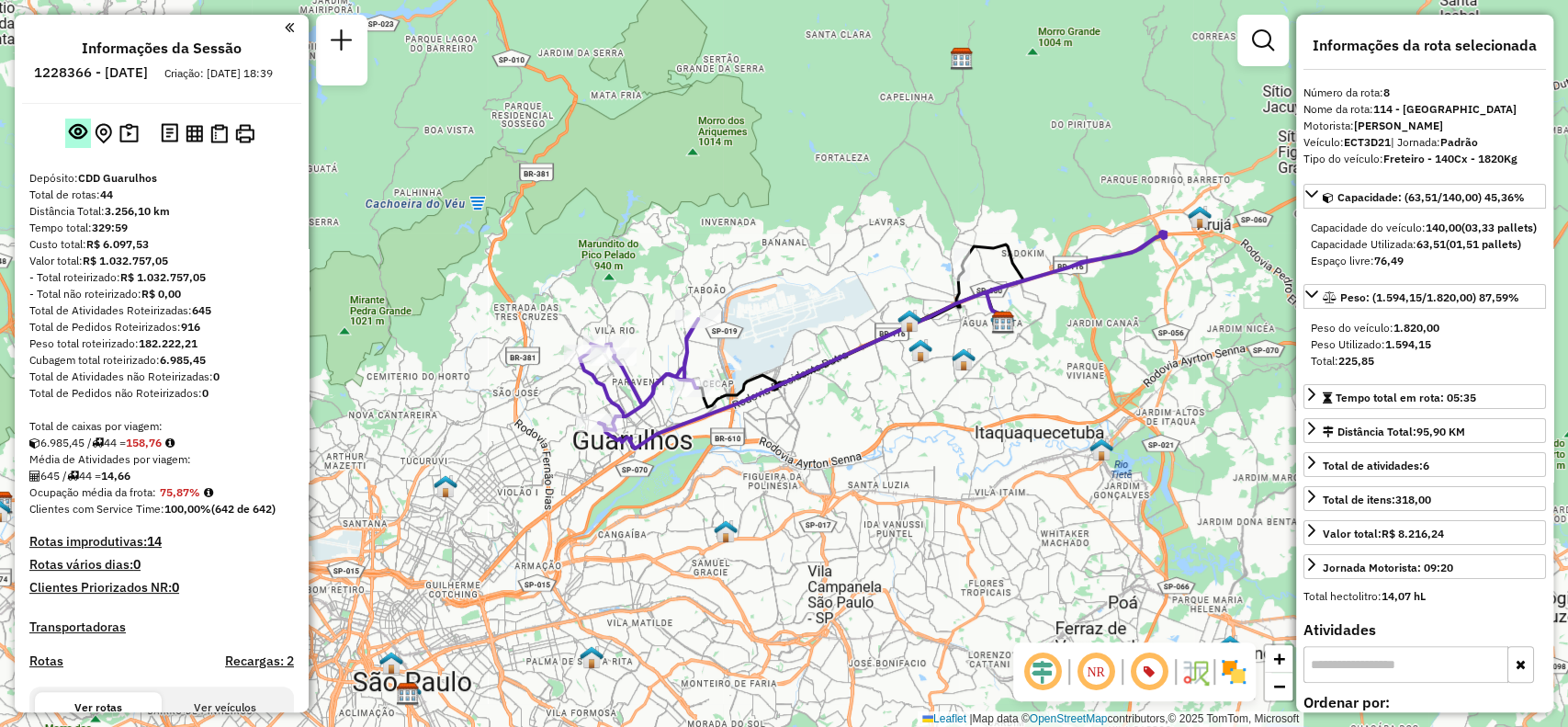
click at [79, 141] on em at bounding box center [78, 130] width 18 height 18
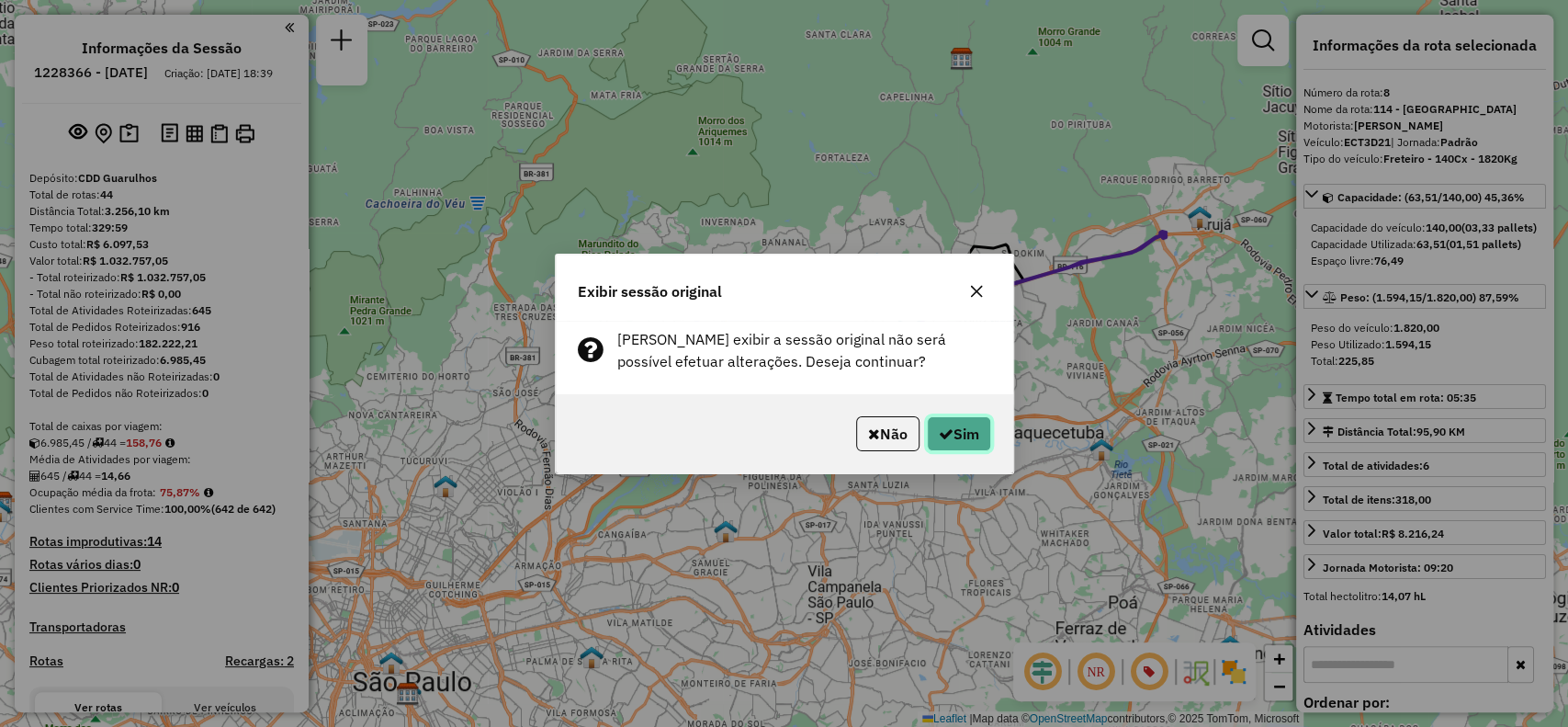
click at [957, 448] on button "Sim" at bounding box center [959, 433] width 64 height 35
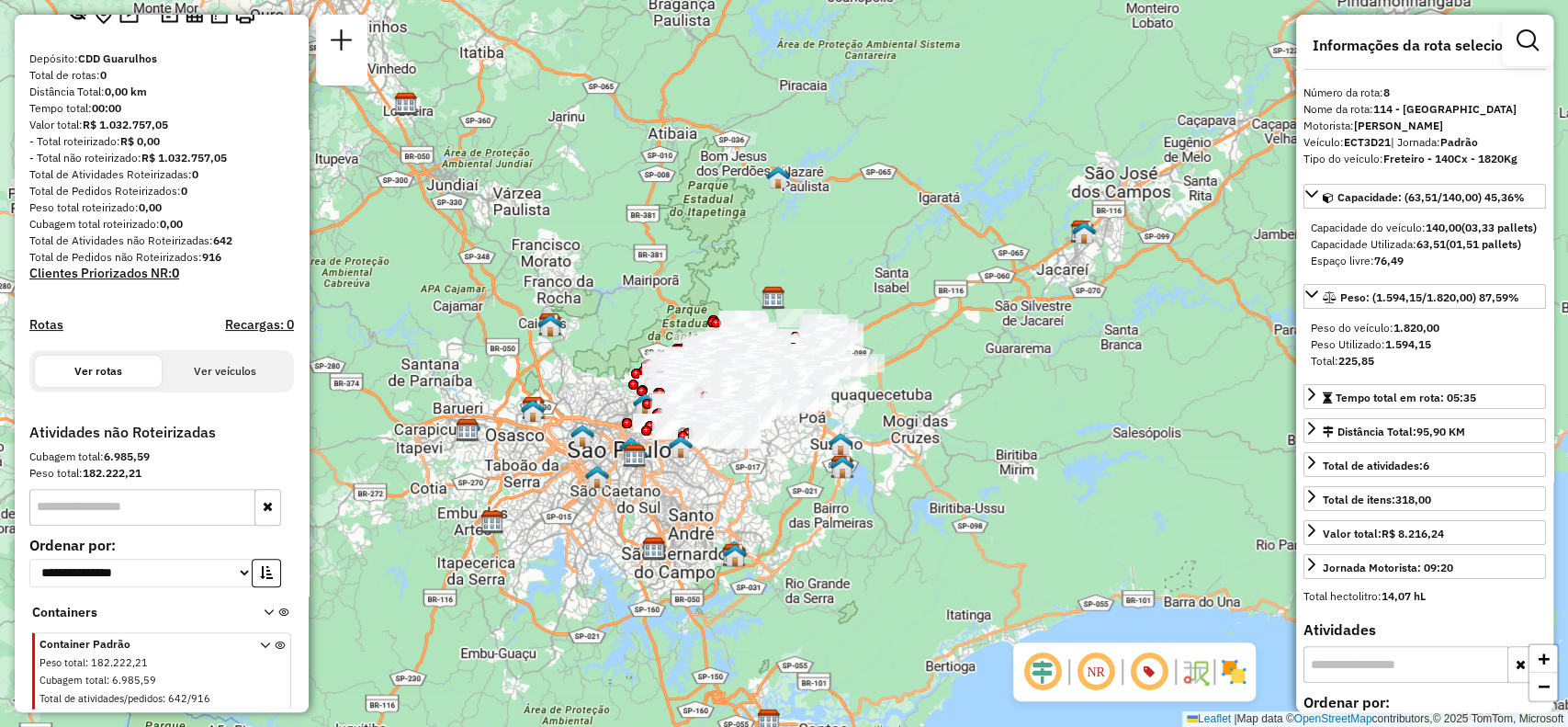
scroll to position [135, 0]
